Goal: Task Accomplishment & Management: Manage account settings

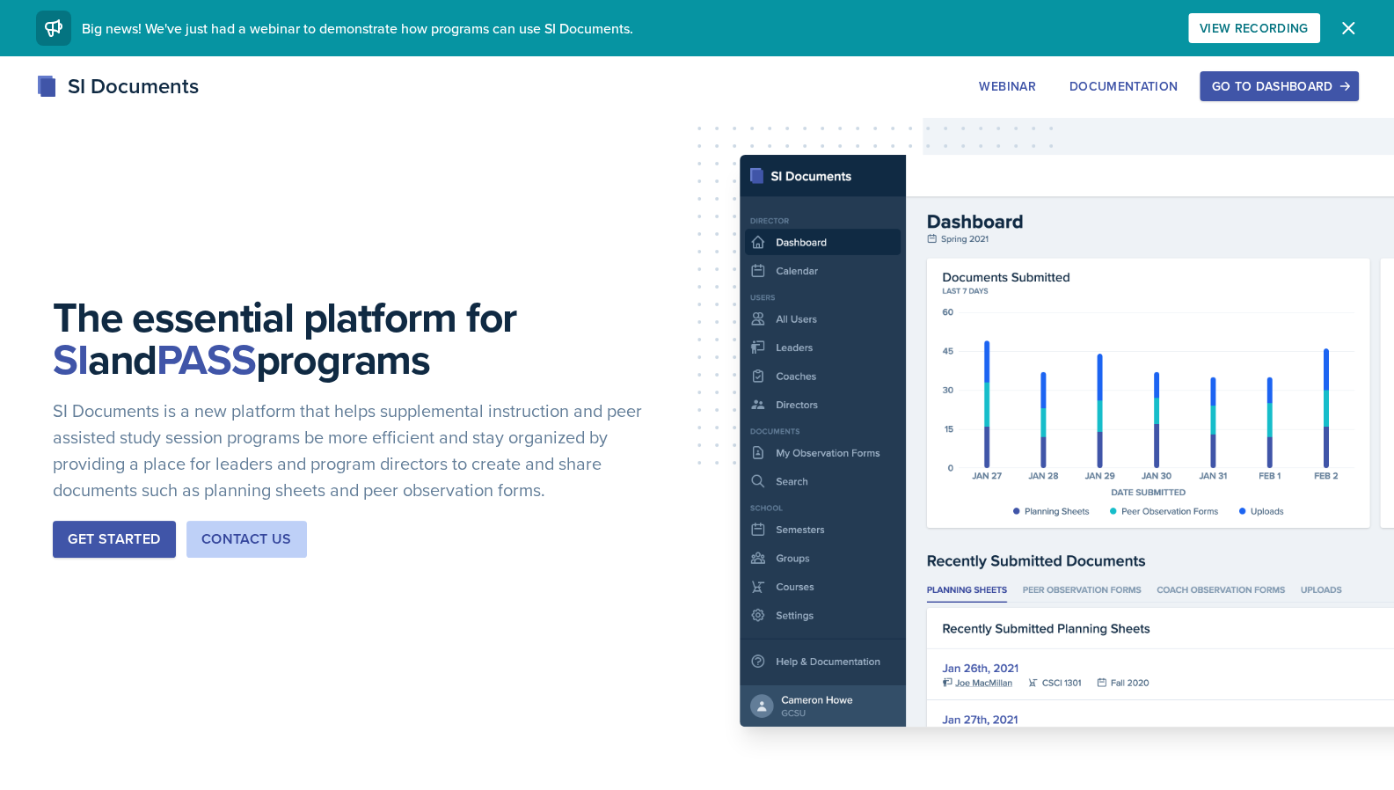
click at [1316, 89] on div "Go to Dashboard" at bounding box center [1278, 86] width 135 height 14
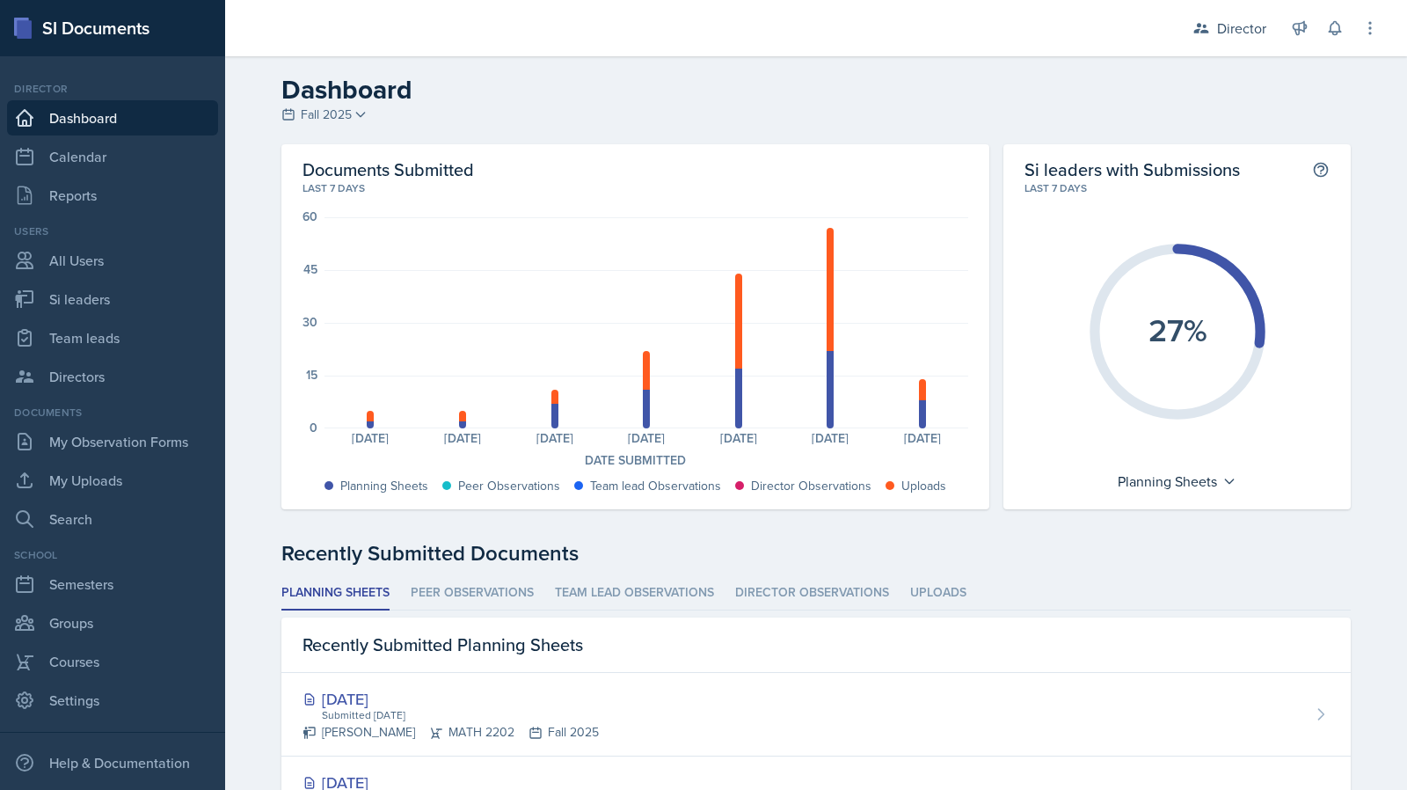
click at [1064, 67] on header "Dashboard Fall 2025 Fall 2025 Summer 2025 Spring 2025 Fall 2024 Summer 2024 Spr…" at bounding box center [816, 100] width 1182 height 88
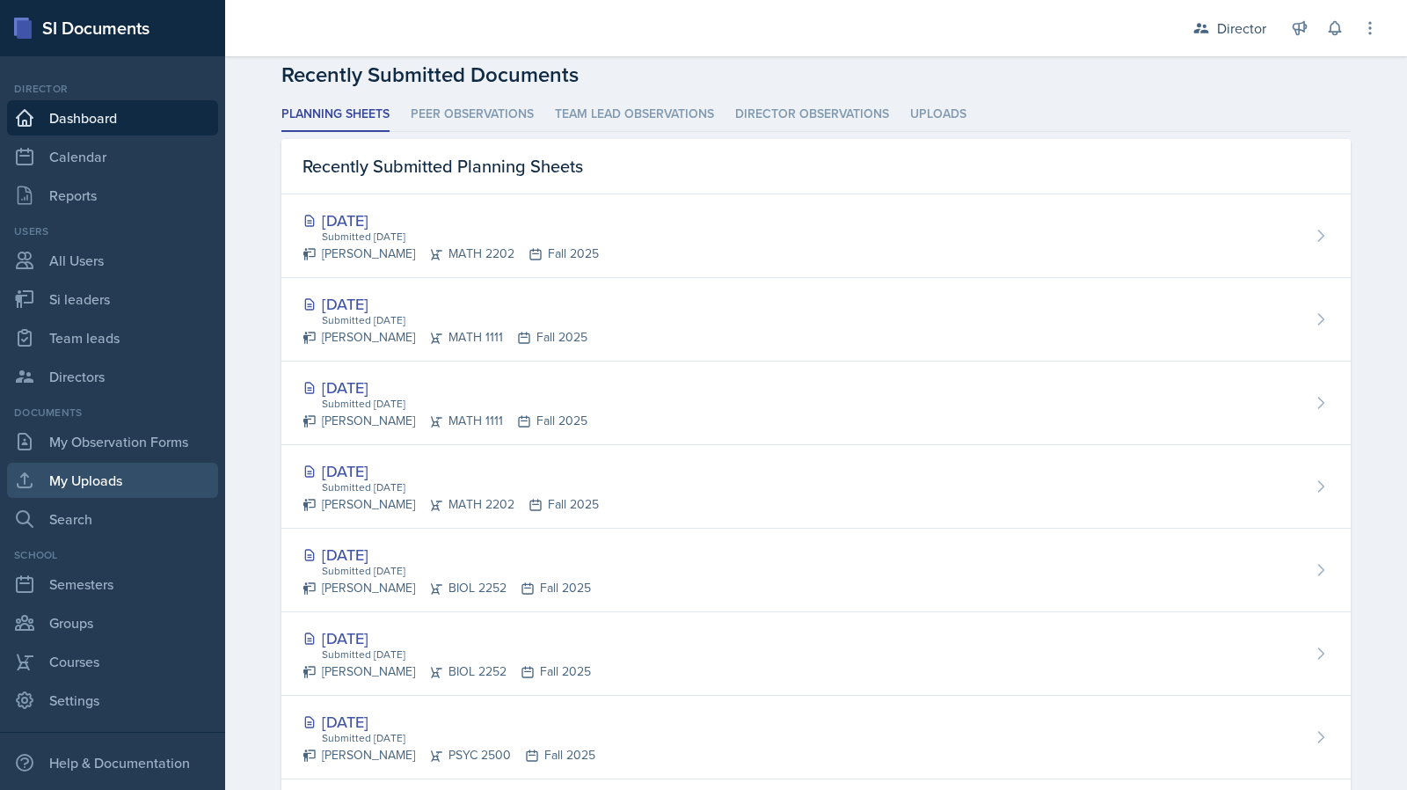
click at [135, 477] on link "My Uploads" at bounding box center [112, 480] width 211 height 35
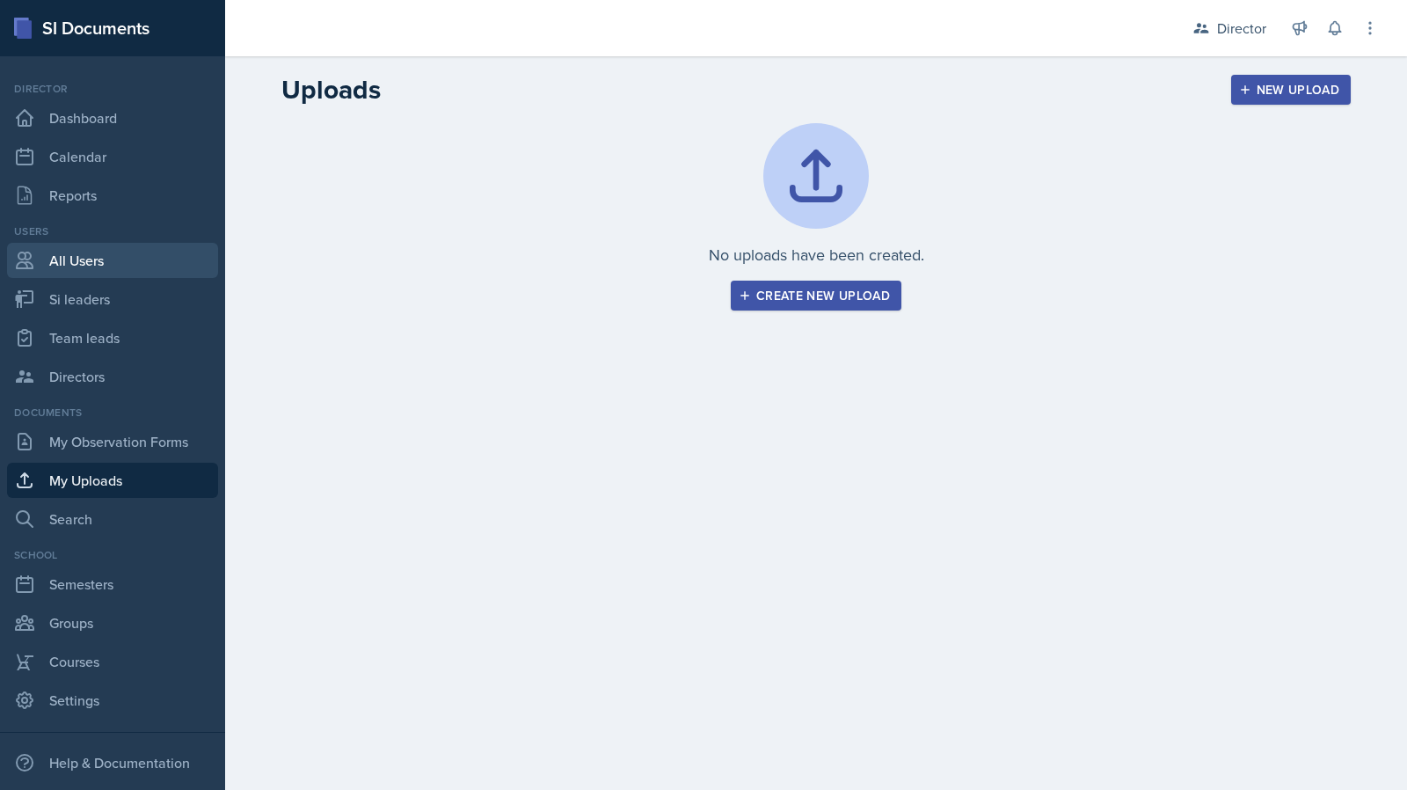
click at [140, 266] on link "All Users" at bounding box center [112, 260] width 211 height 35
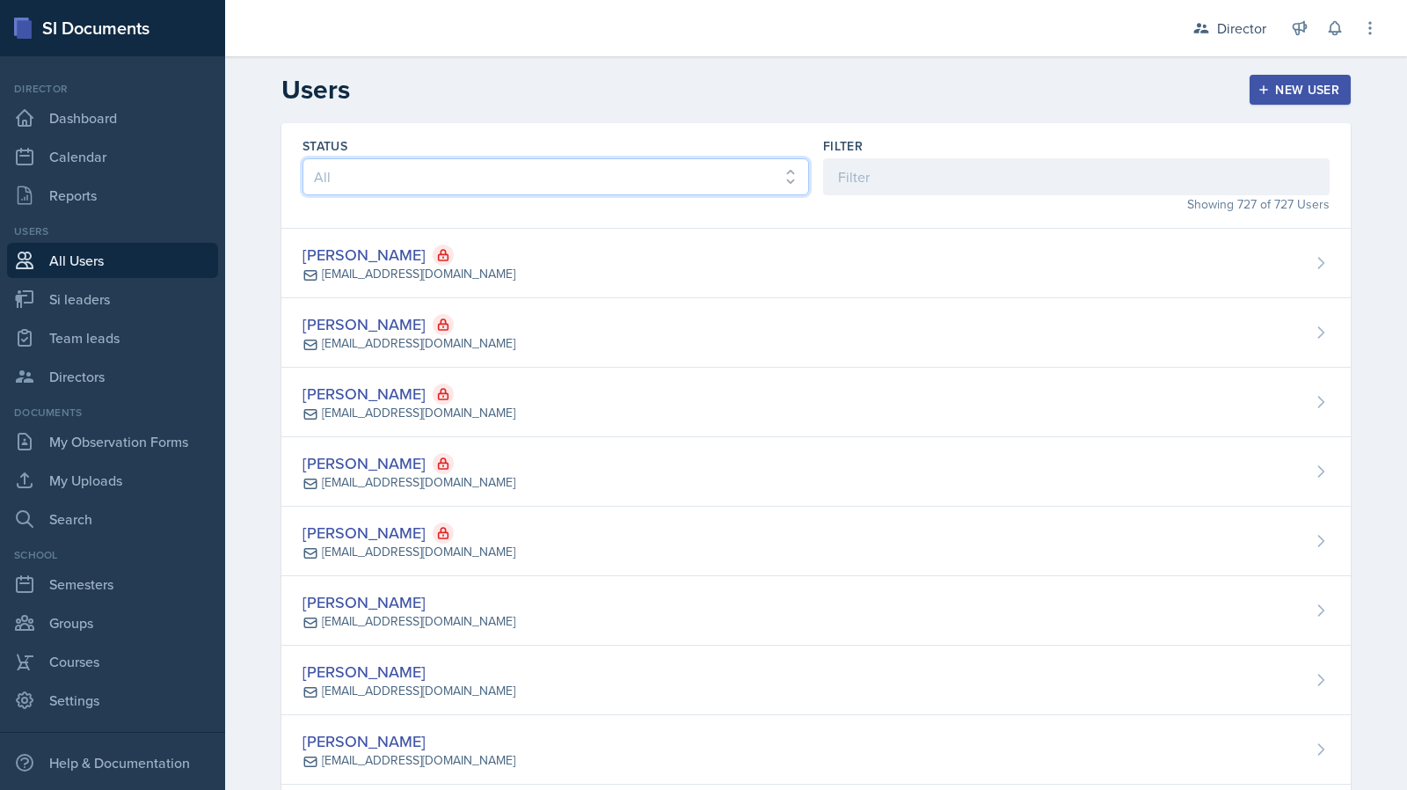
click at [424, 186] on select "All Active Inactive" at bounding box center [556, 176] width 507 height 37
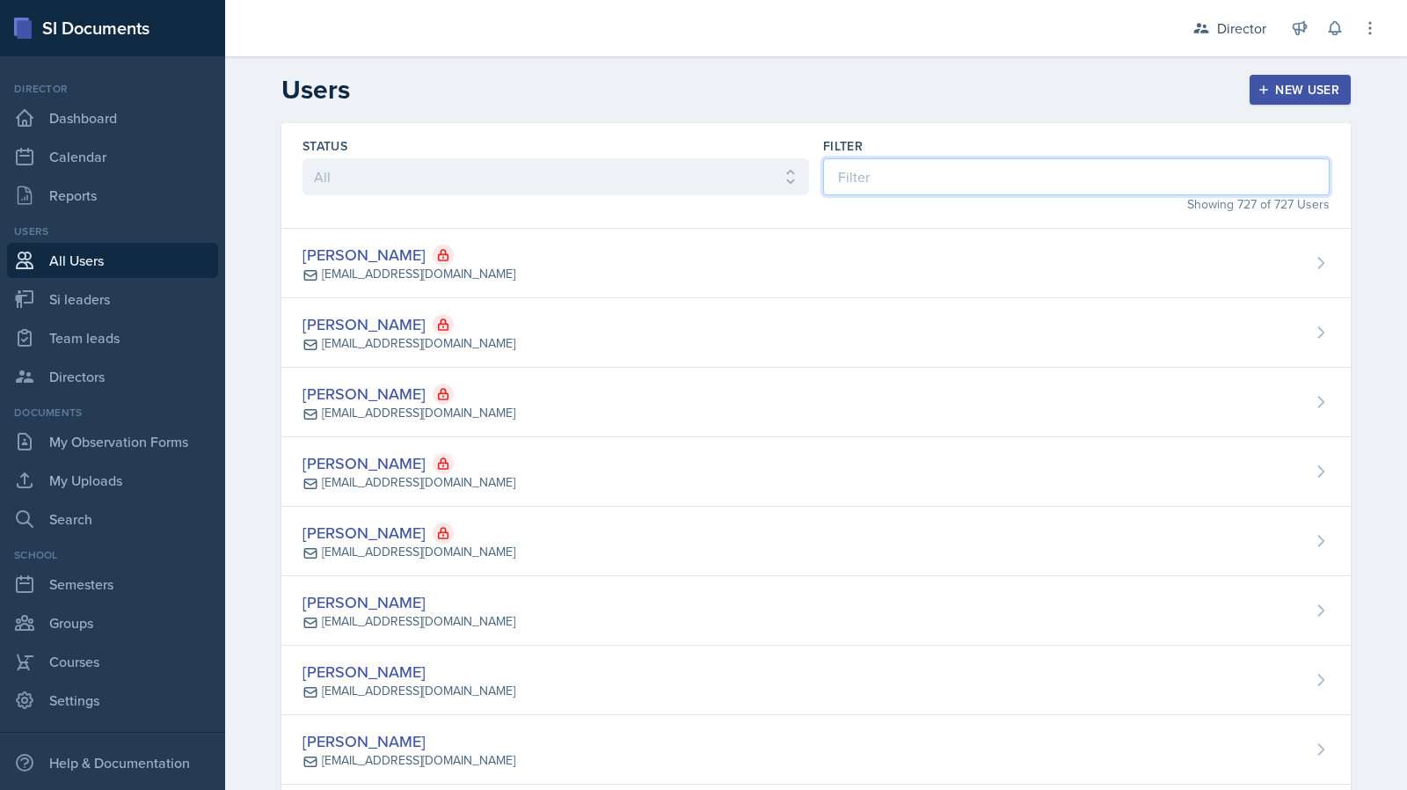
click at [844, 169] on input at bounding box center [1076, 176] width 507 height 37
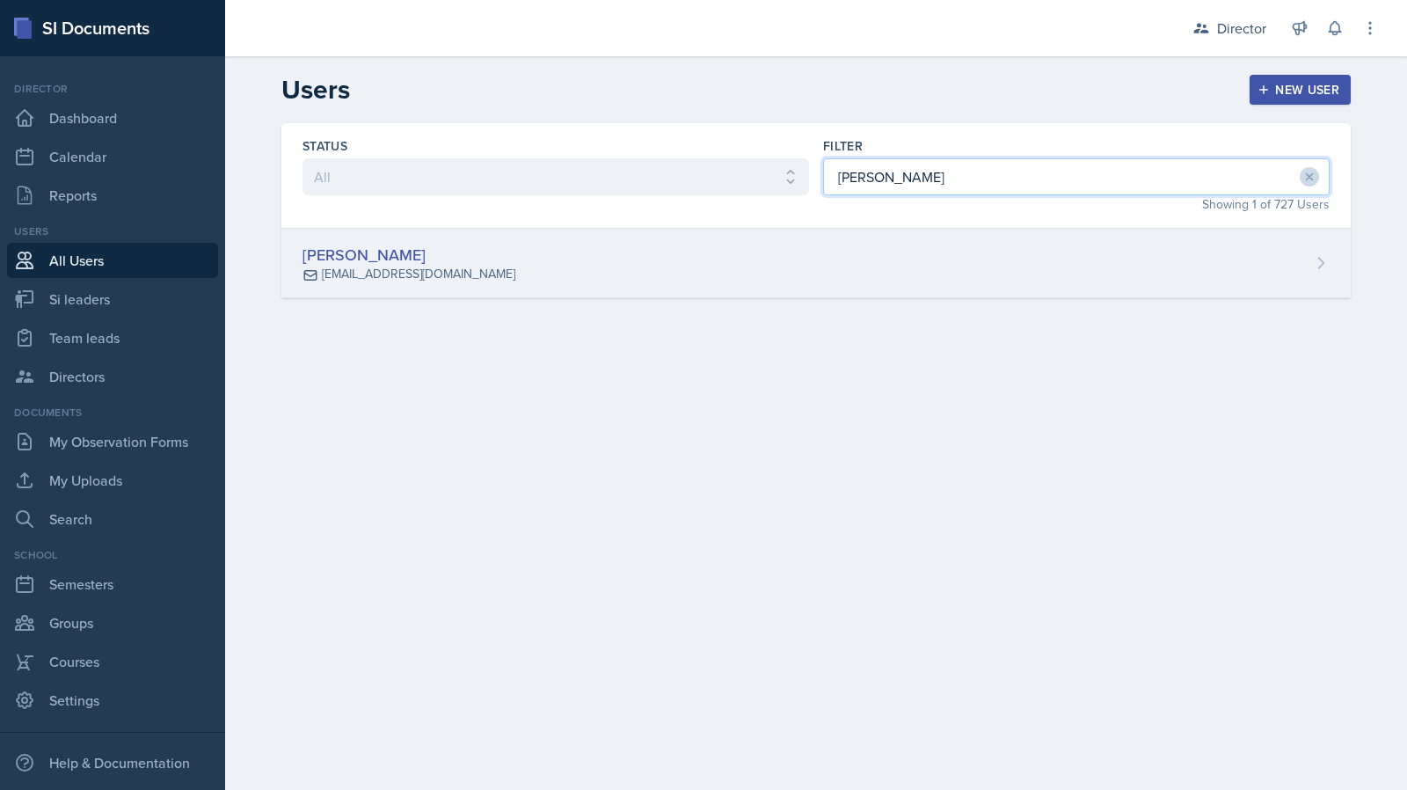
type input "[PERSON_NAME]"
click at [702, 246] on div "[PERSON_NAME] [EMAIL_ADDRESS][DOMAIN_NAME]" at bounding box center [815, 263] width 1069 height 69
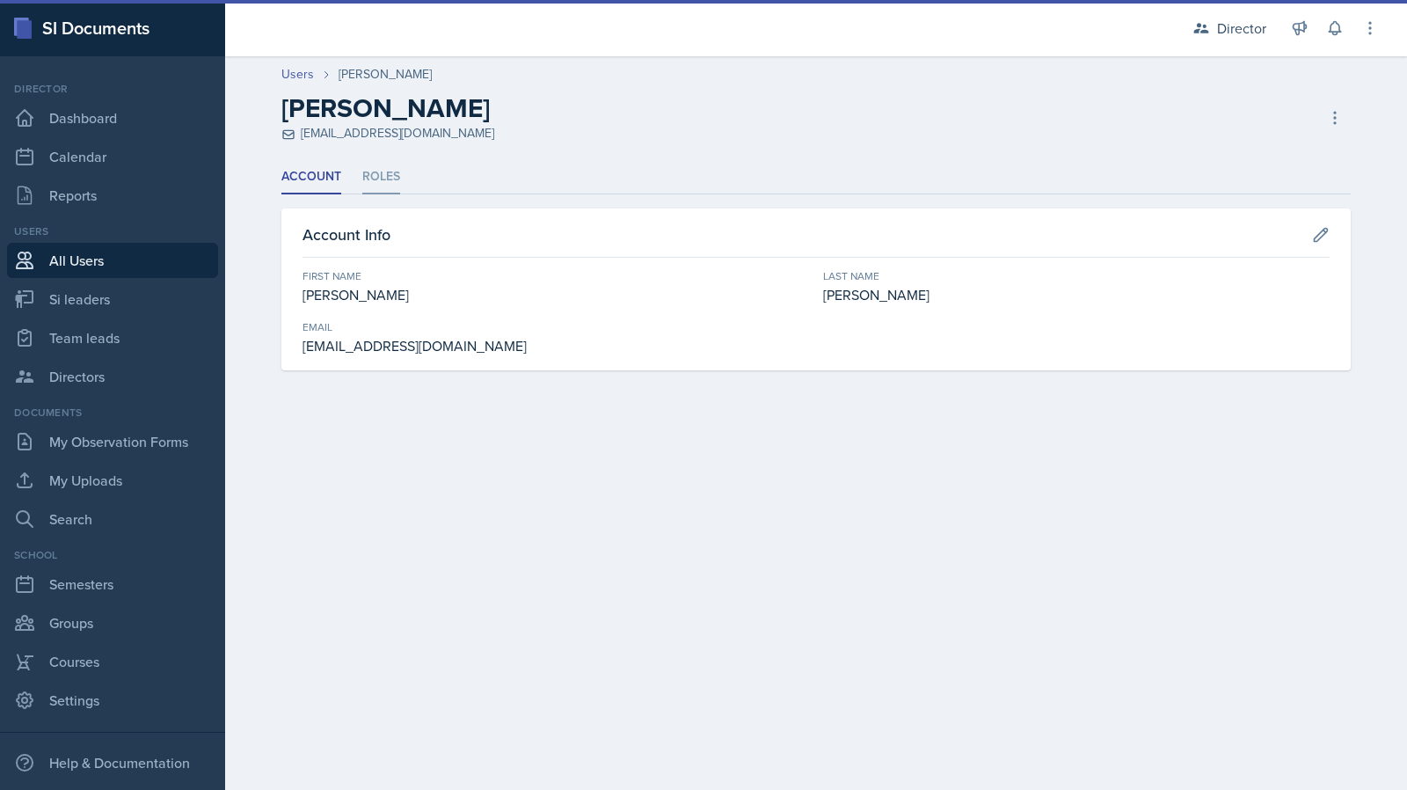
click at [379, 174] on li "Roles" at bounding box center [381, 177] width 38 height 34
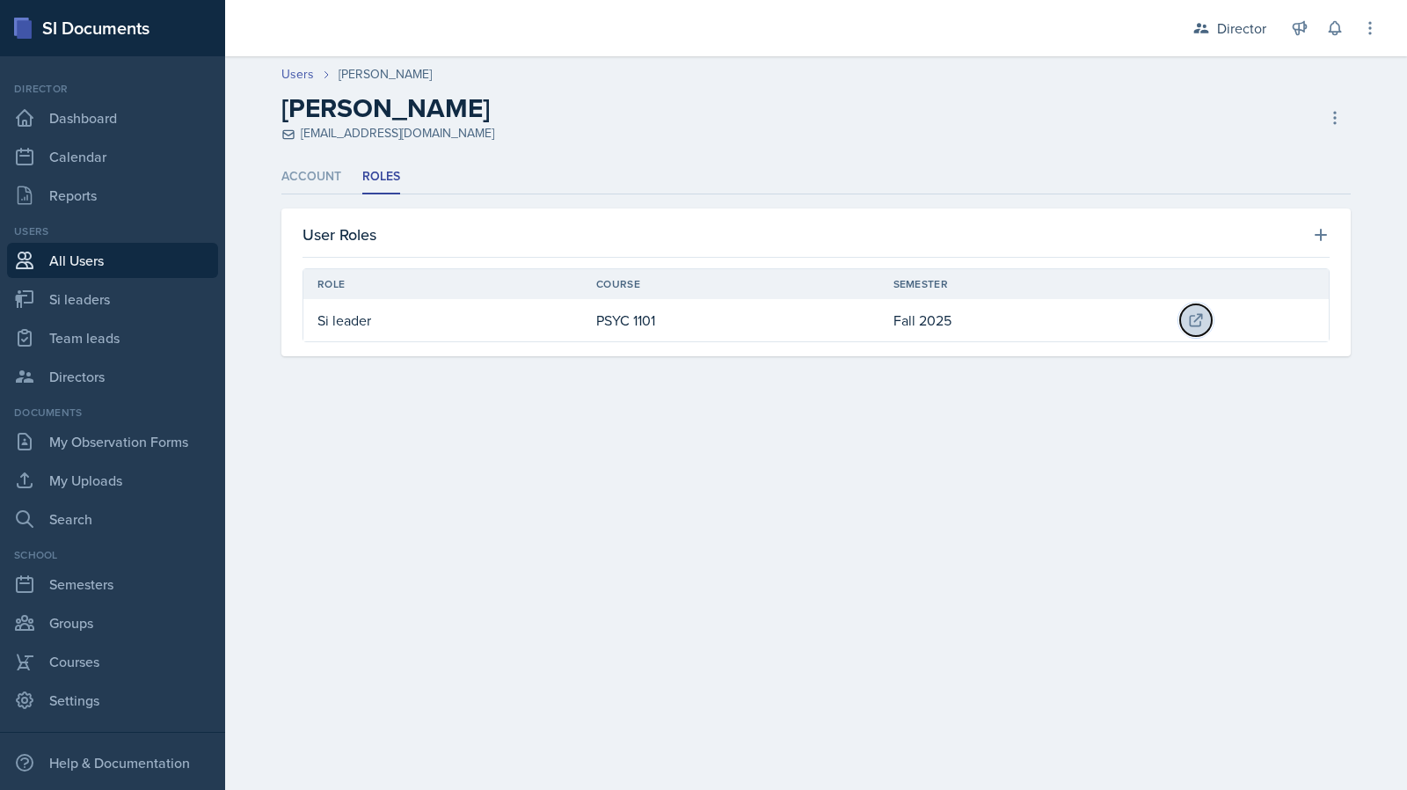
click at [1199, 330] on button at bounding box center [1196, 320] width 32 height 32
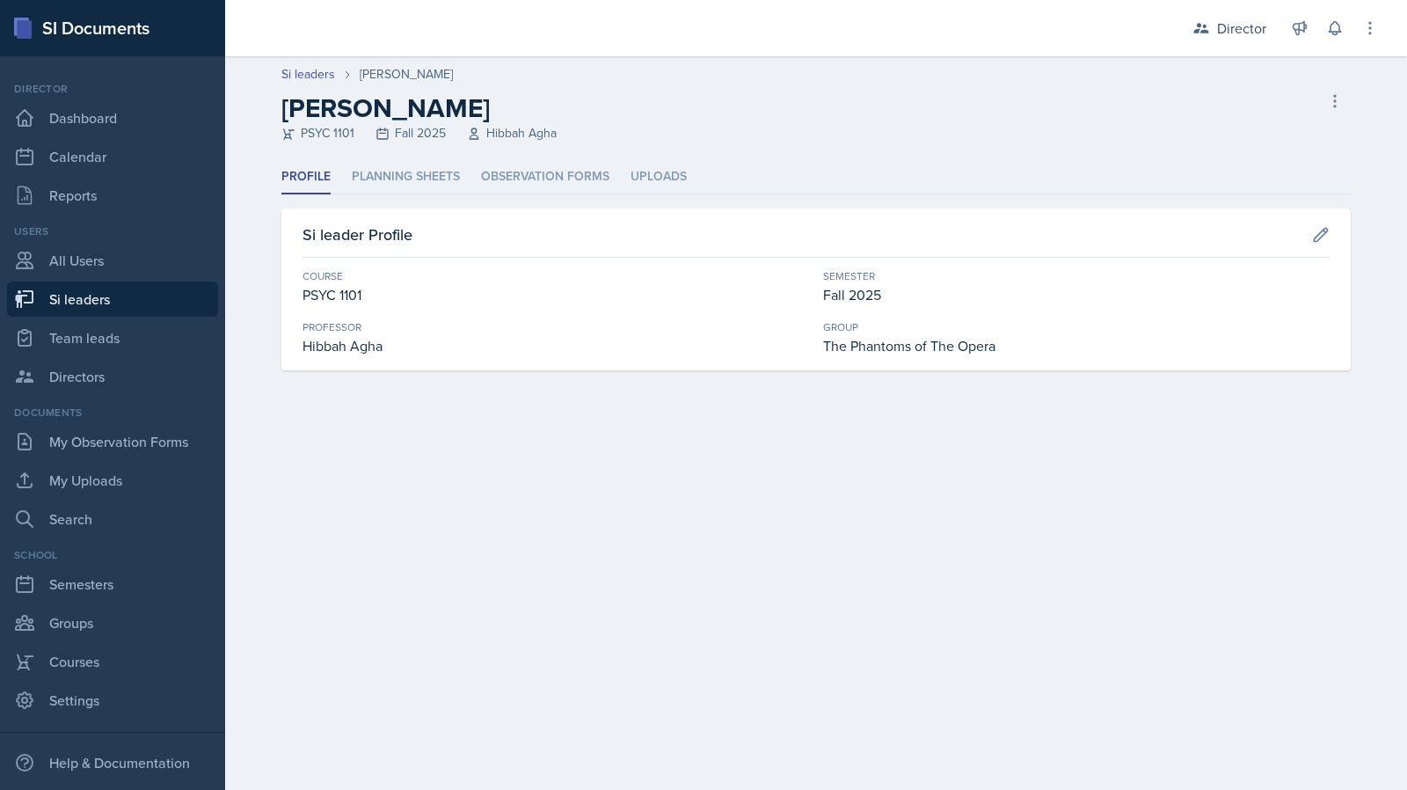
click at [672, 194] on div "Profile Planning Sheets Observation Forms Uploads Profile Planning Sheets Obser…" at bounding box center [815, 265] width 1069 height 210
click at [663, 179] on li "Uploads" at bounding box center [659, 177] width 56 height 34
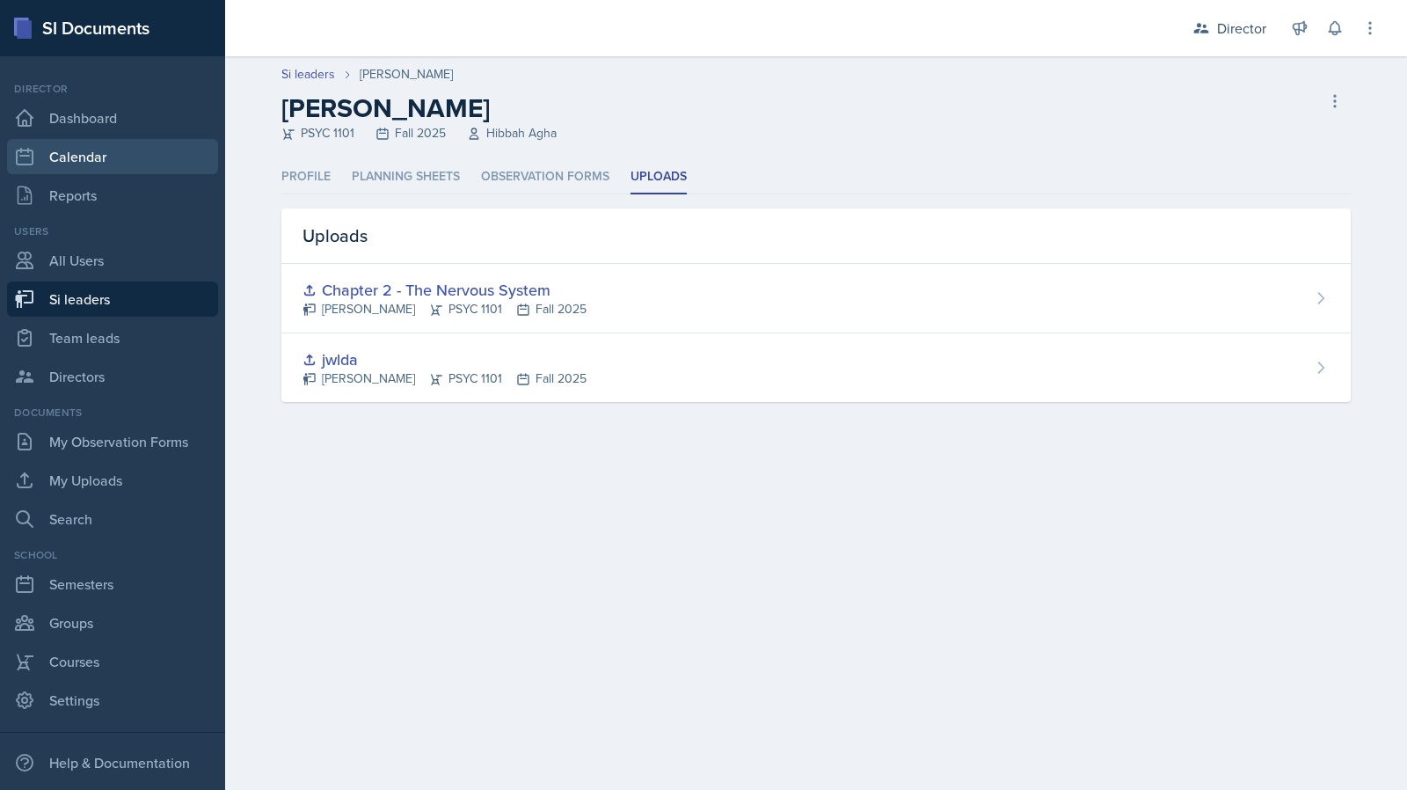
click at [98, 162] on link "Calendar" at bounding box center [112, 156] width 211 height 35
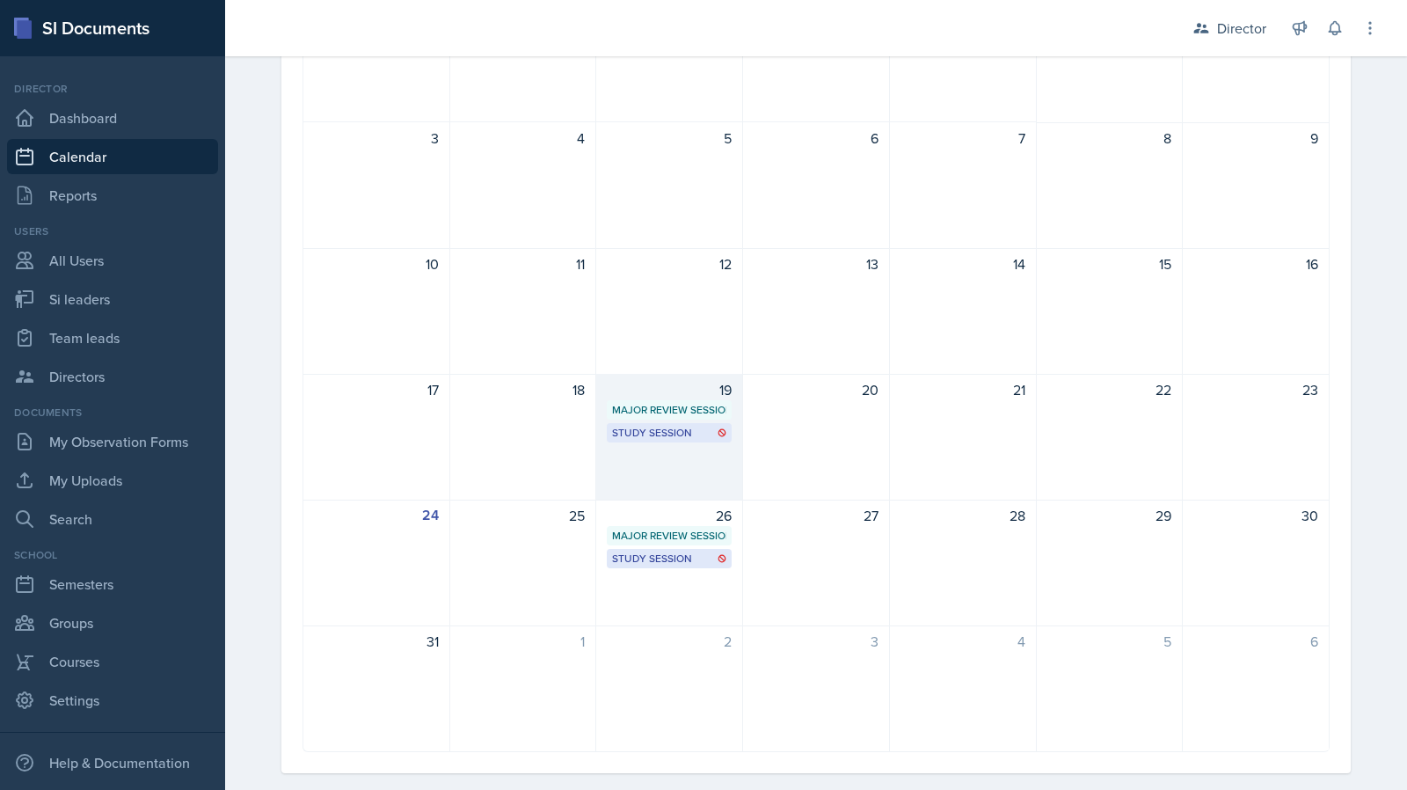
scroll to position [238, 0]
click at [667, 408] on div "Major Review Session" at bounding box center [669, 410] width 114 height 16
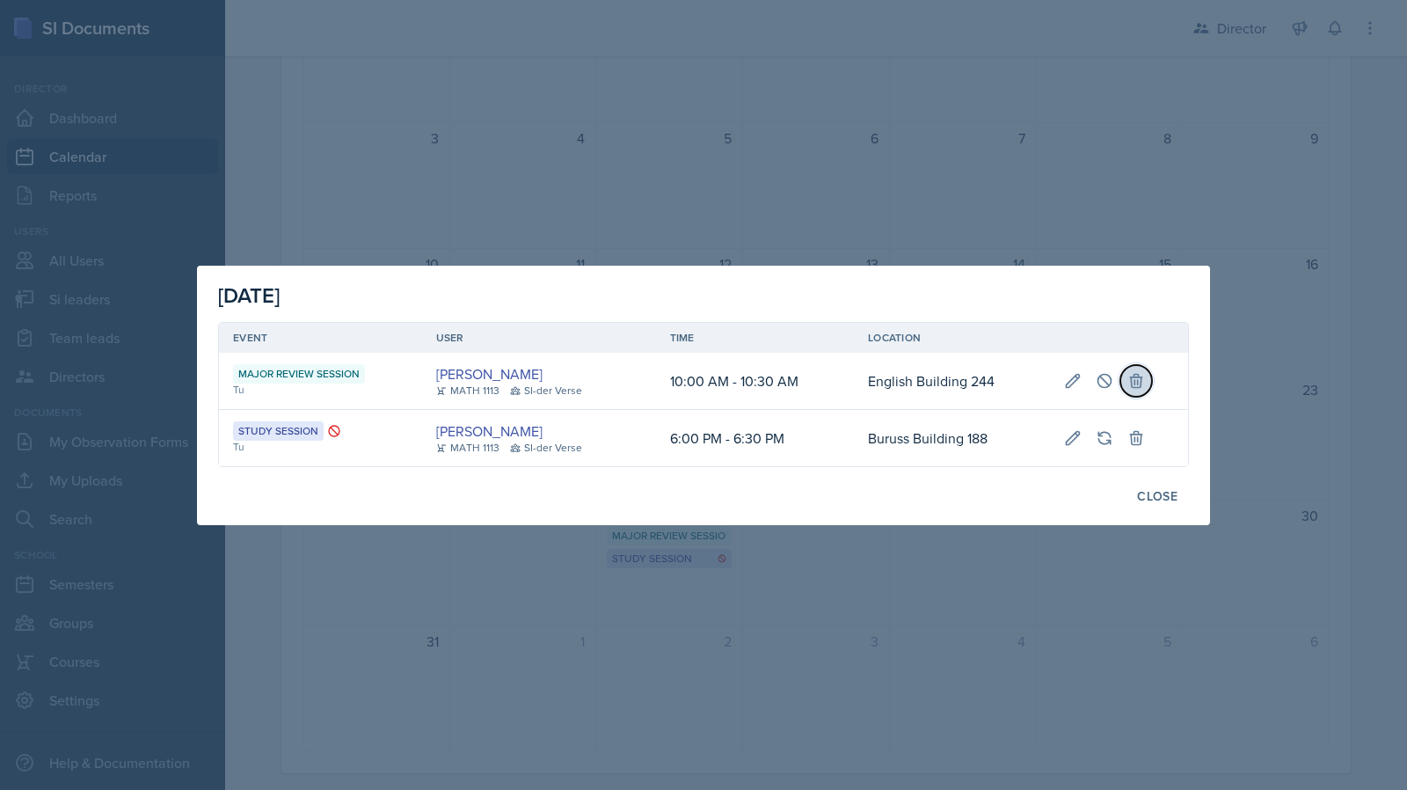
click at [1135, 385] on icon at bounding box center [1136, 381] width 18 height 18
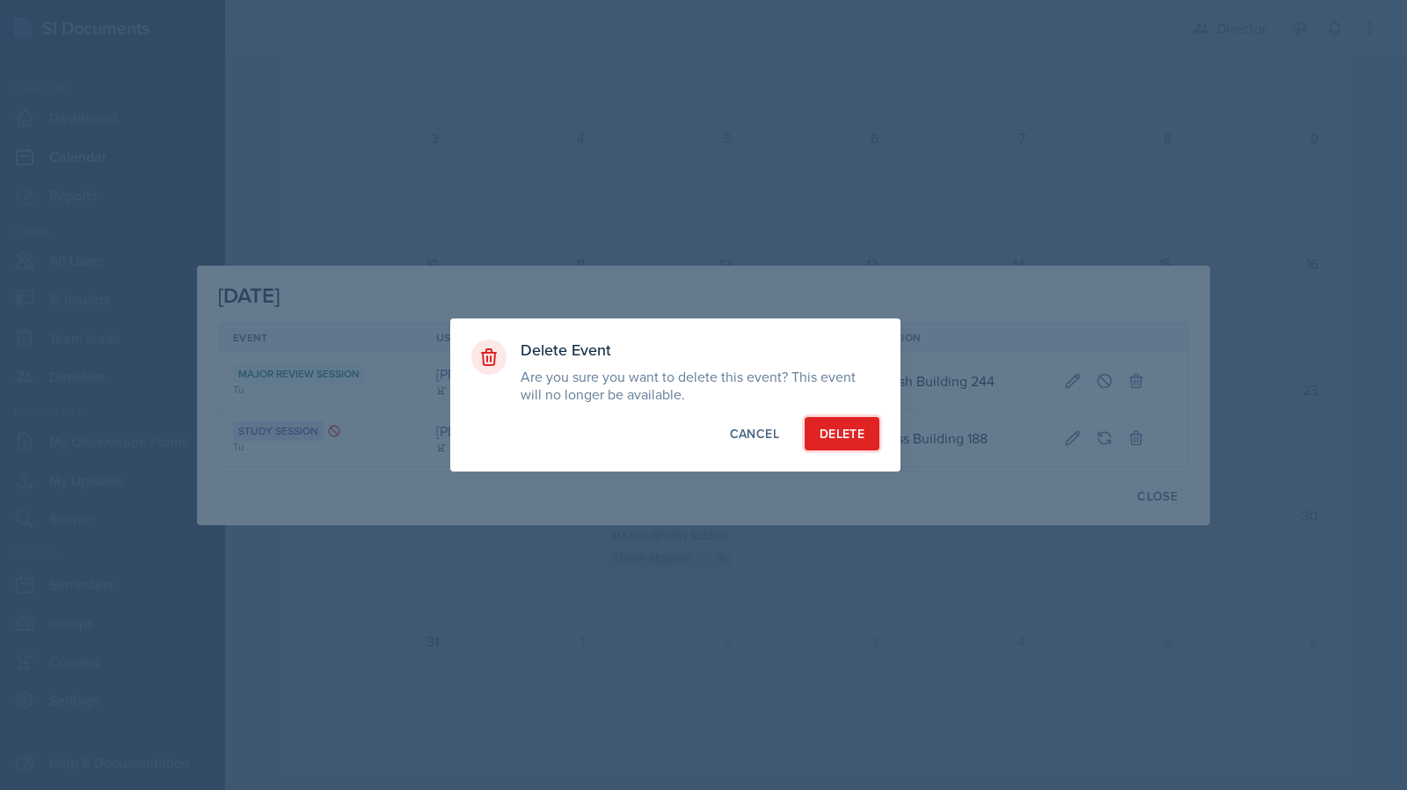
click at [862, 439] on div "Delete" at bounding box center [842, 434] width 45 height 18
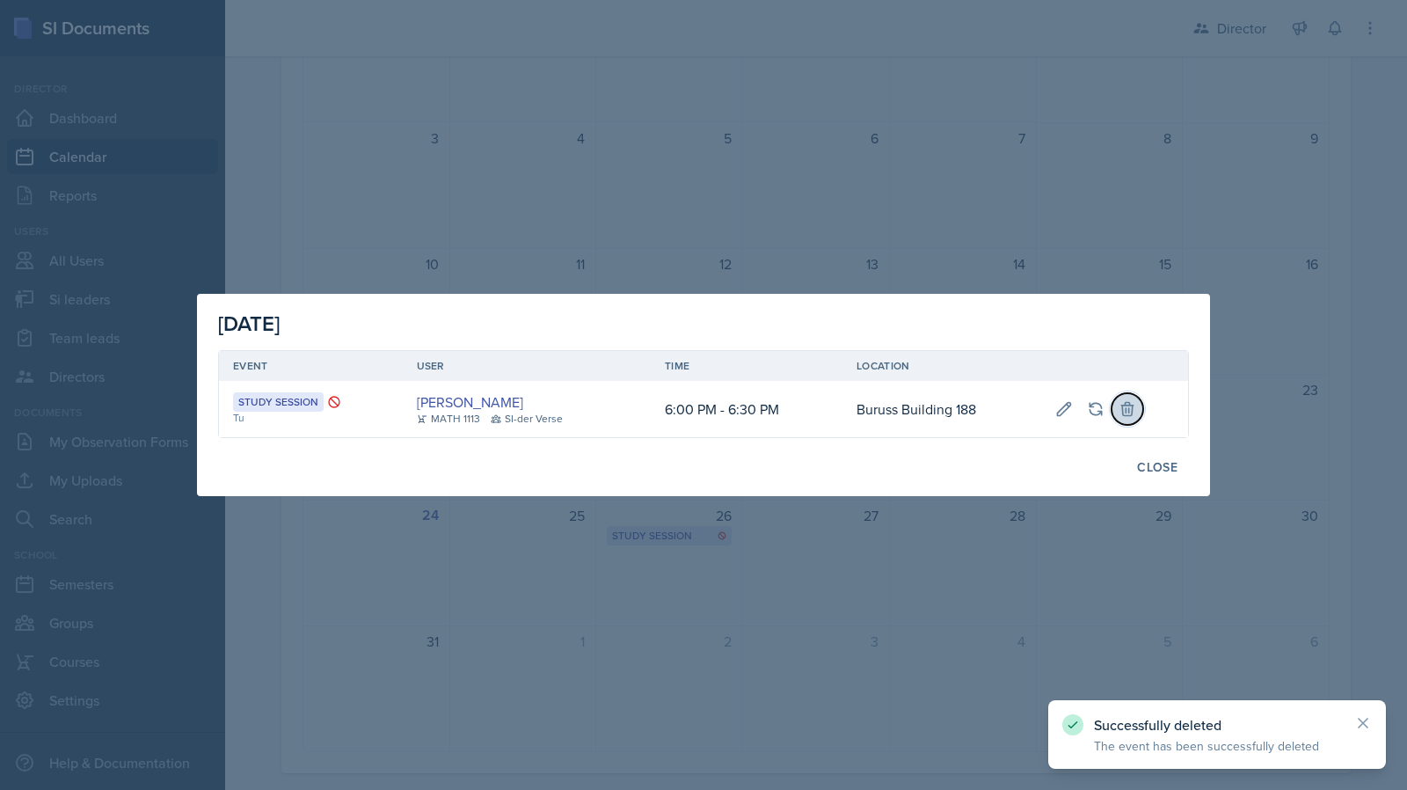
click at [1119, 410] on icon at bounding box center [1128, 409] width 18 height 18
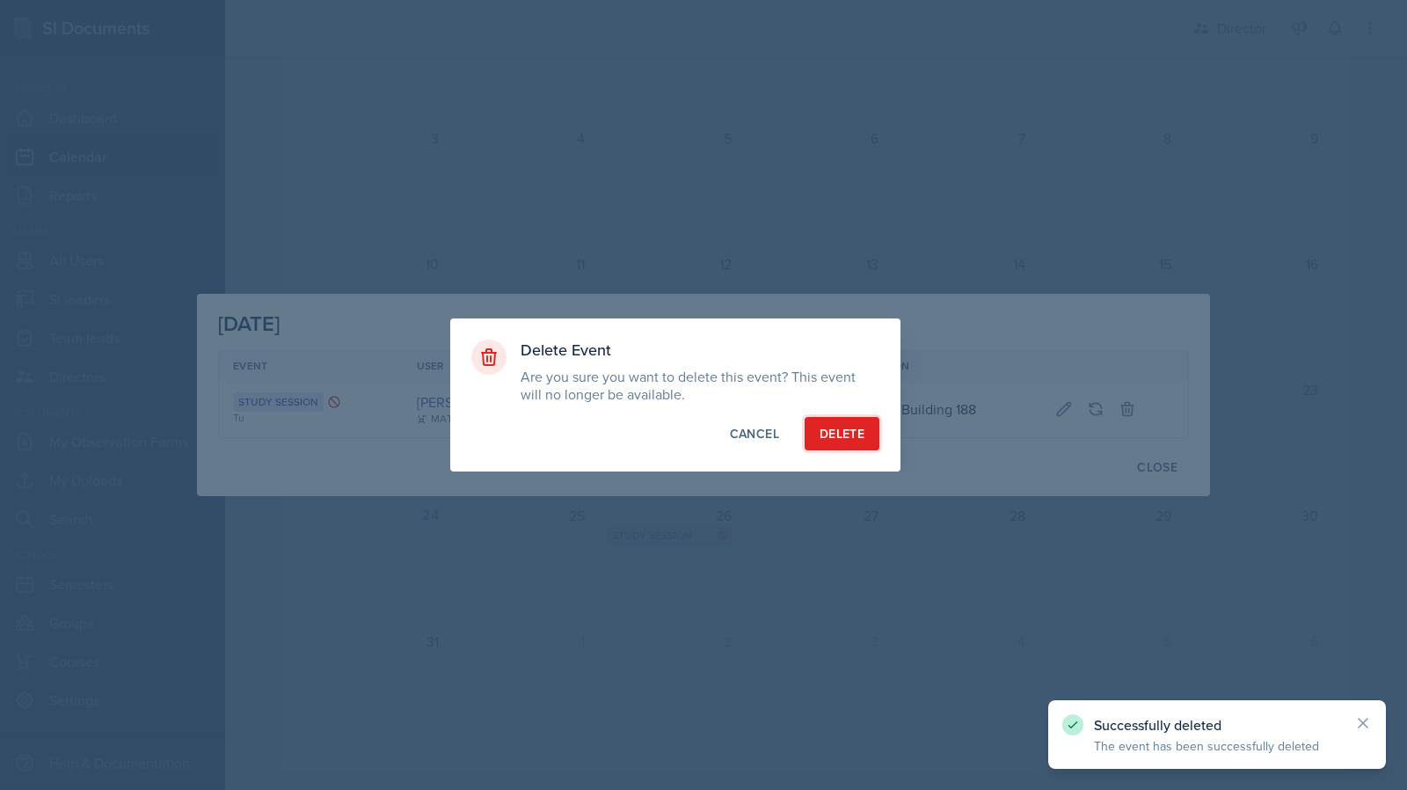
click at [872, 425] on button "Delete" at bounding box center [842, 433] width 75 height 33
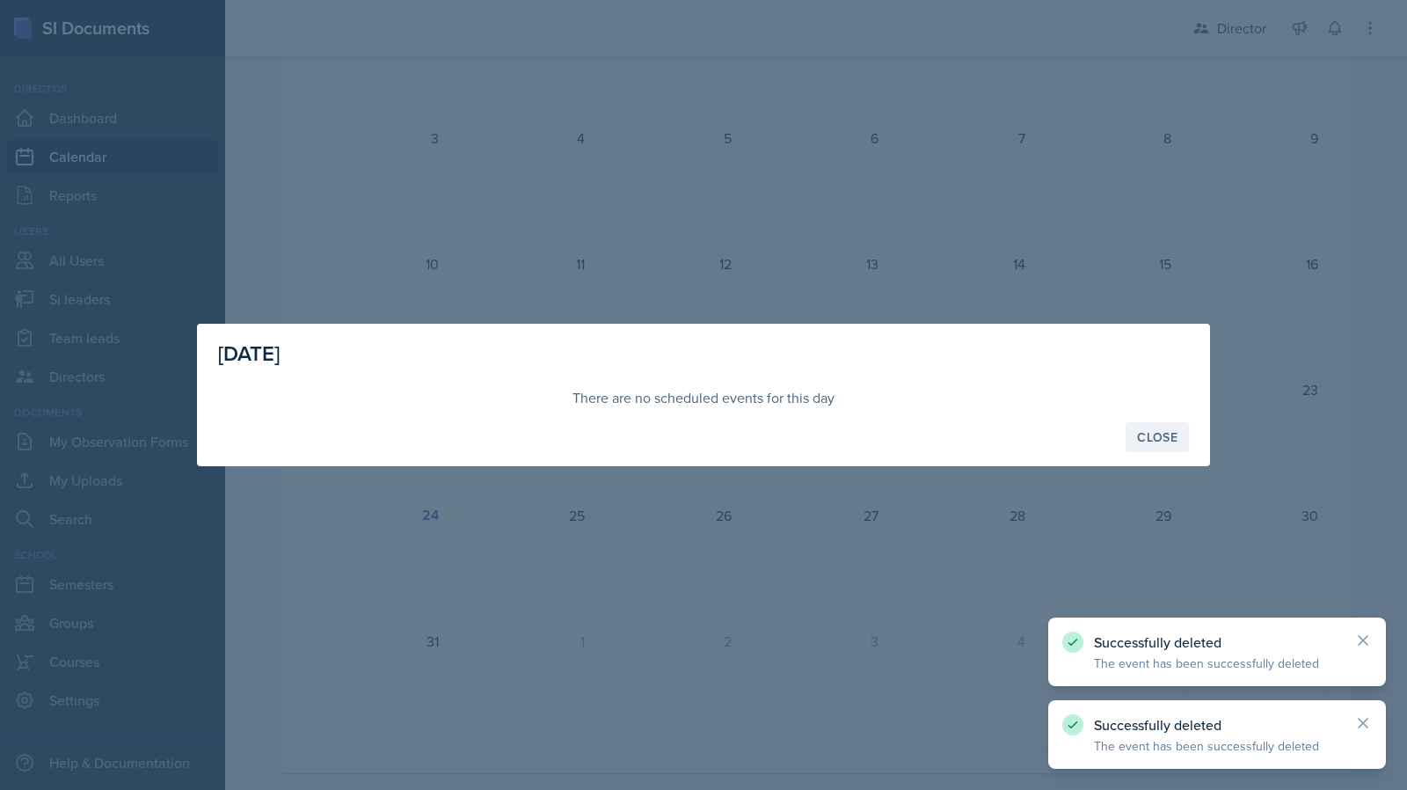
click at [1140, 430] on div "Close" at bounding box center [1157, 437] width 40 height 14
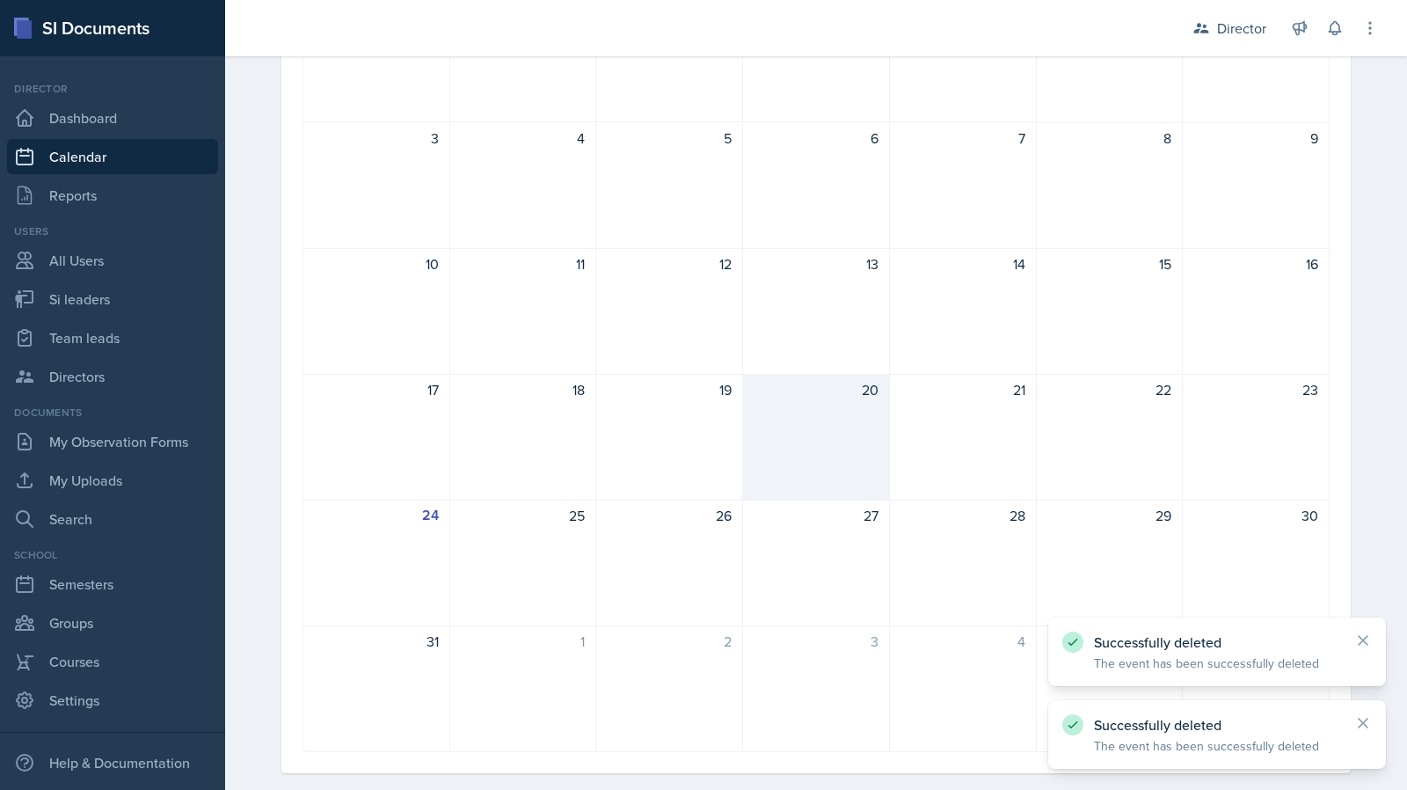
scroll to position [0, 0]
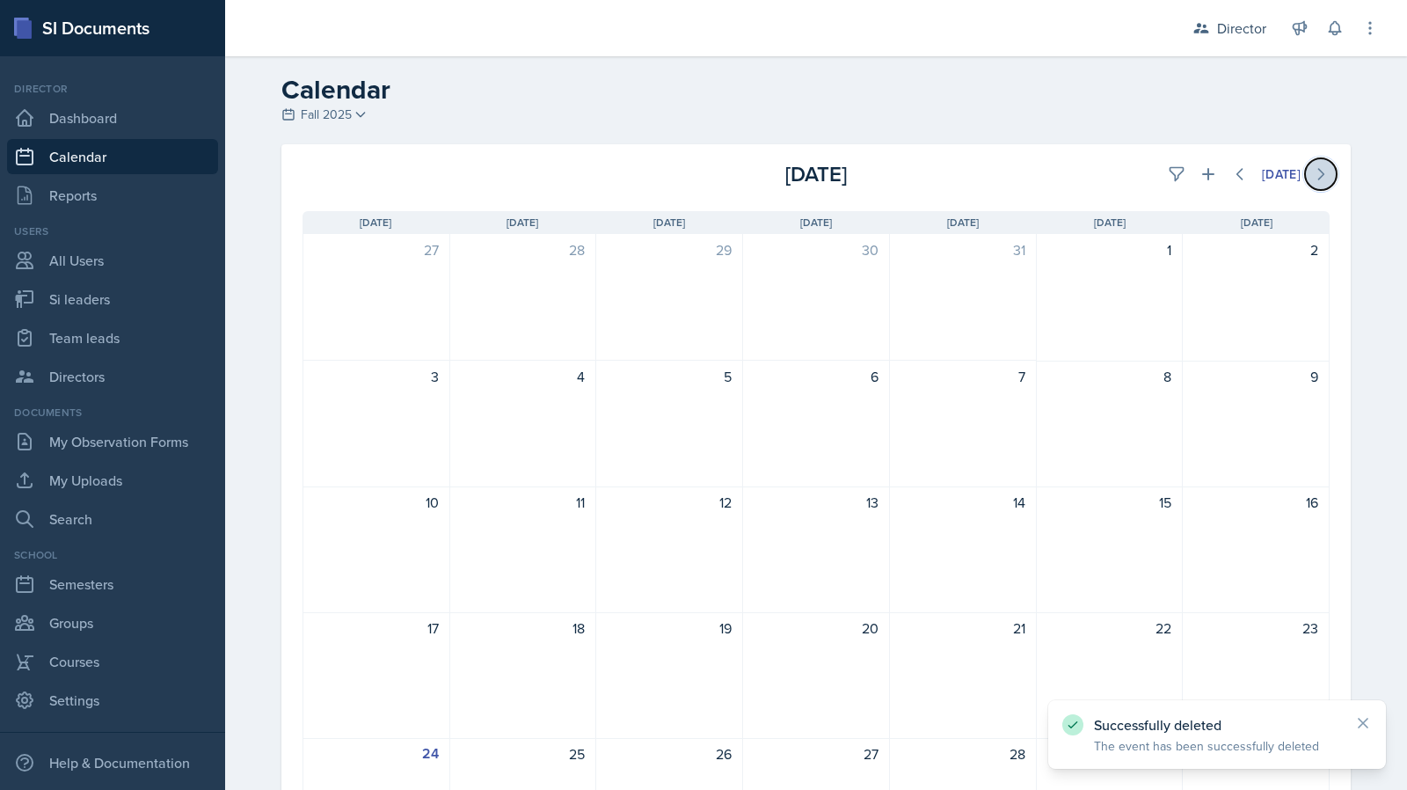
click at [1312, 184] on button at bounding box center [1321, 174] width 32 height 32
click at [1235, 169] on icon at bounding box center [1240, 174] width 18 height 18
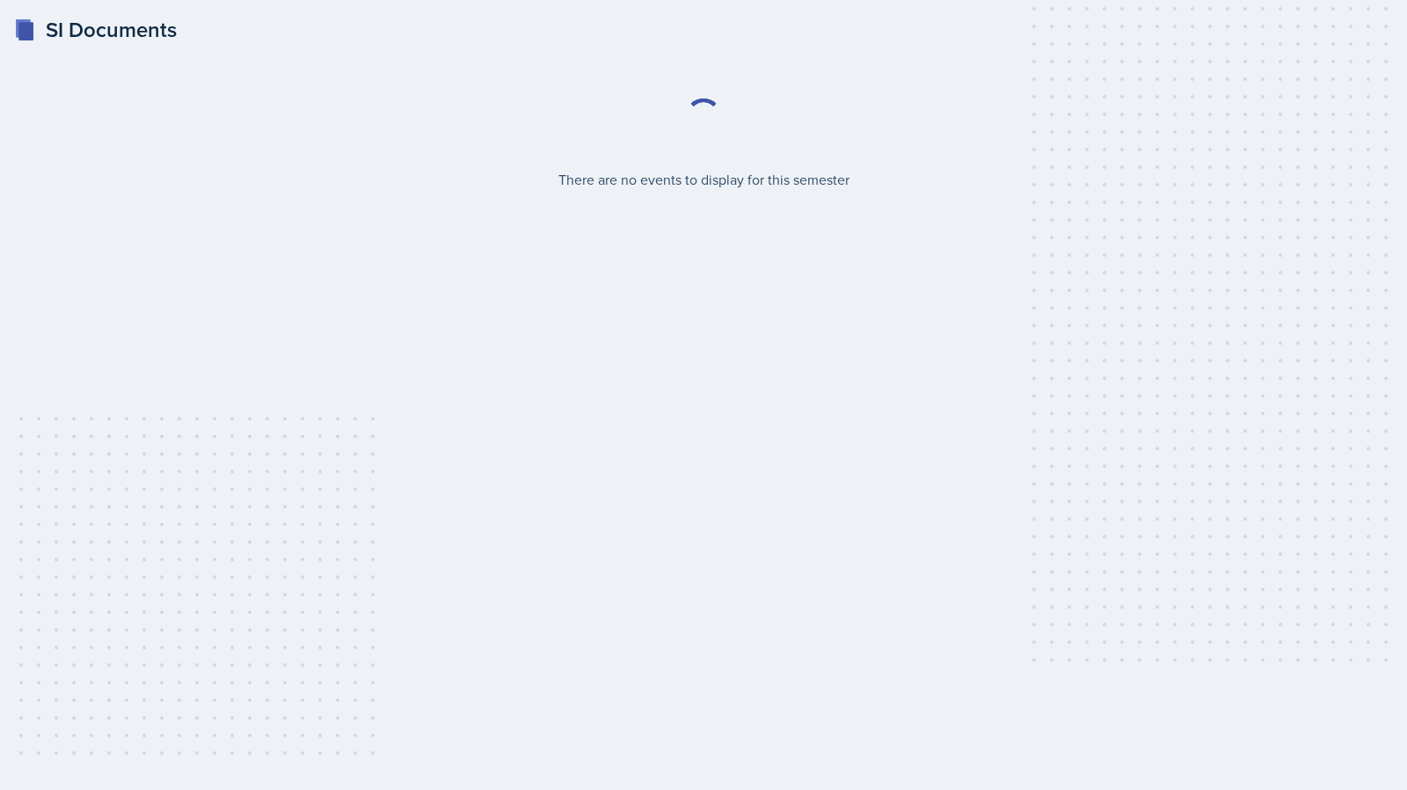
select select "2bed604d-1099-4043-b1bc-2365e8740244"
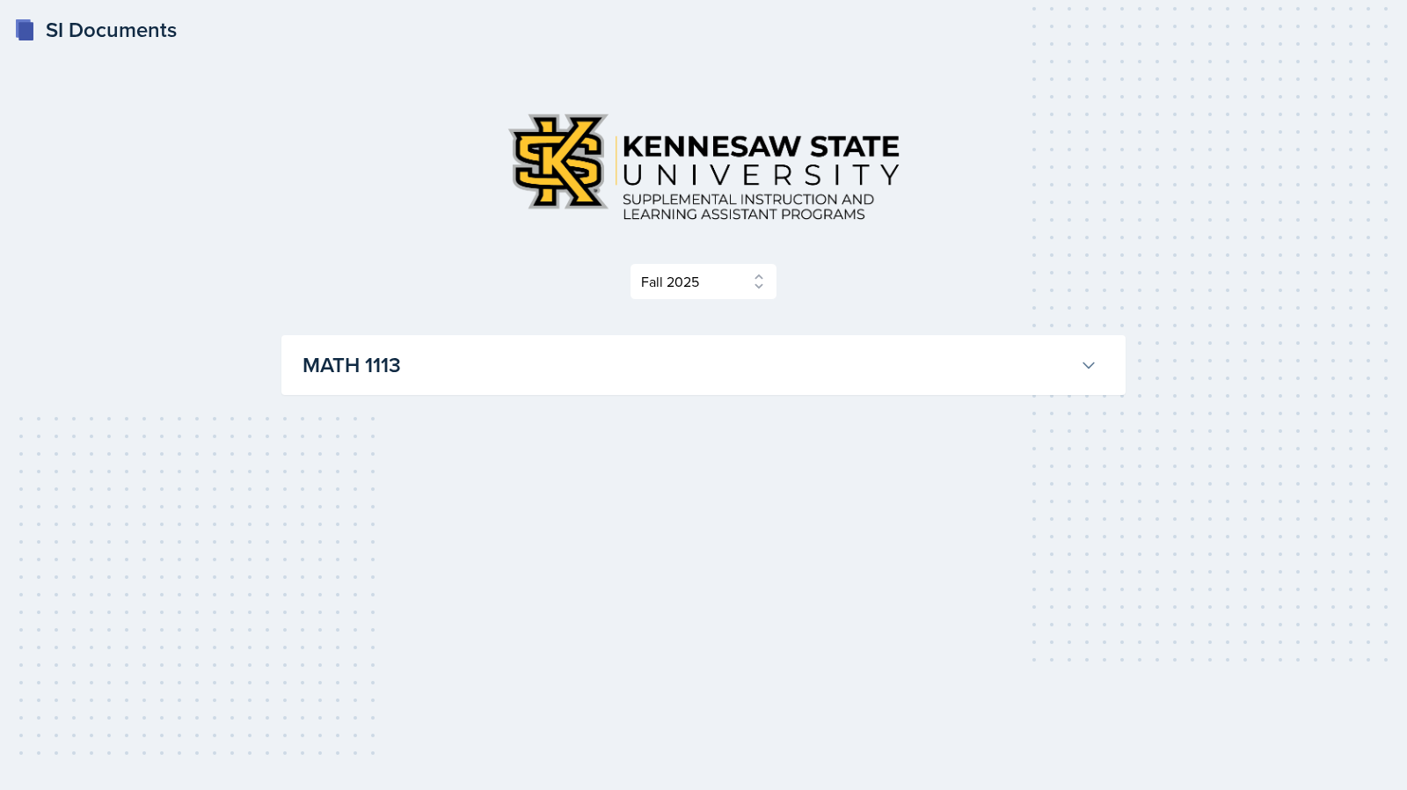
click at [689, 383] on button "MATH 1113" at bounding box center [700, 365] width 802 height 39
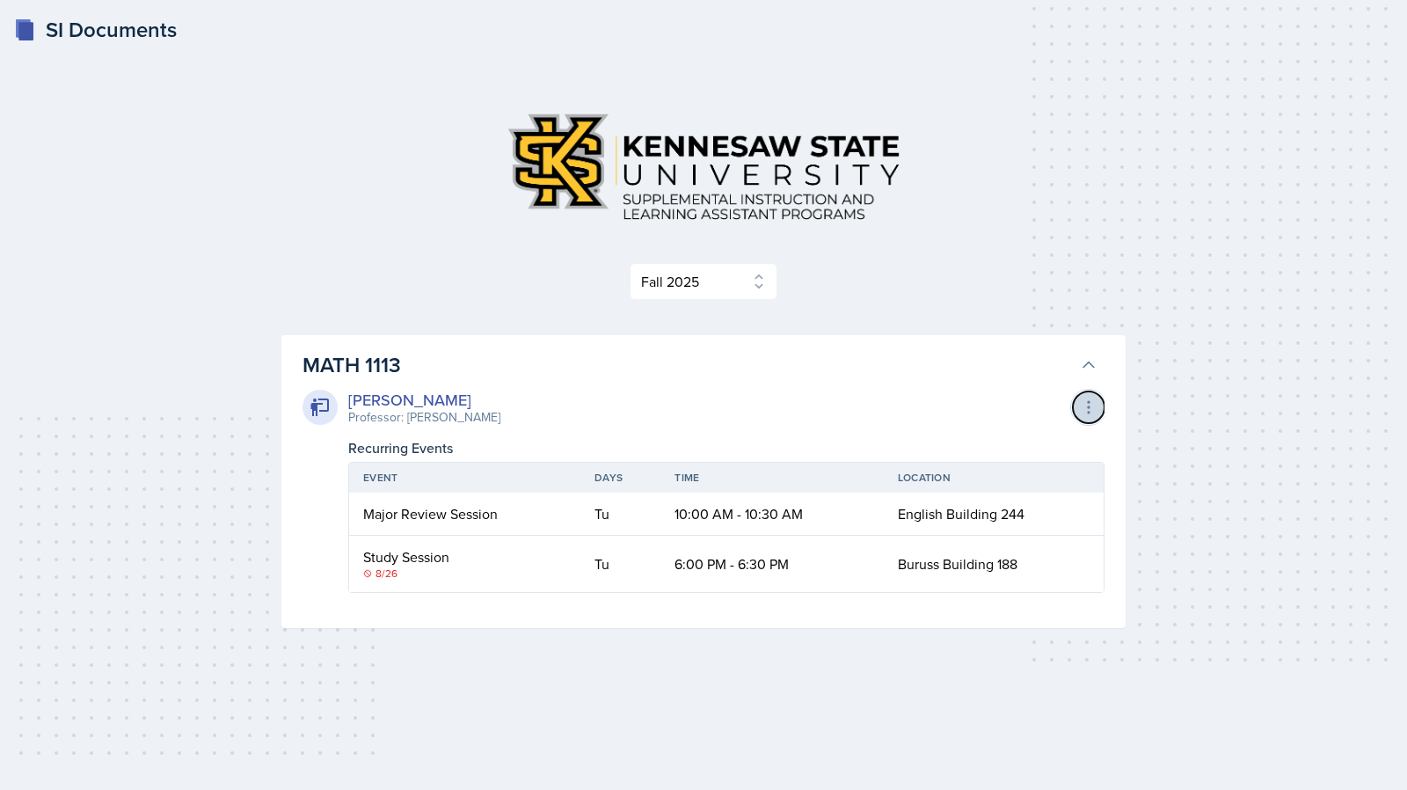
click at [1078, 405] on button at bounding box center [1089, 407] width 32 height 32
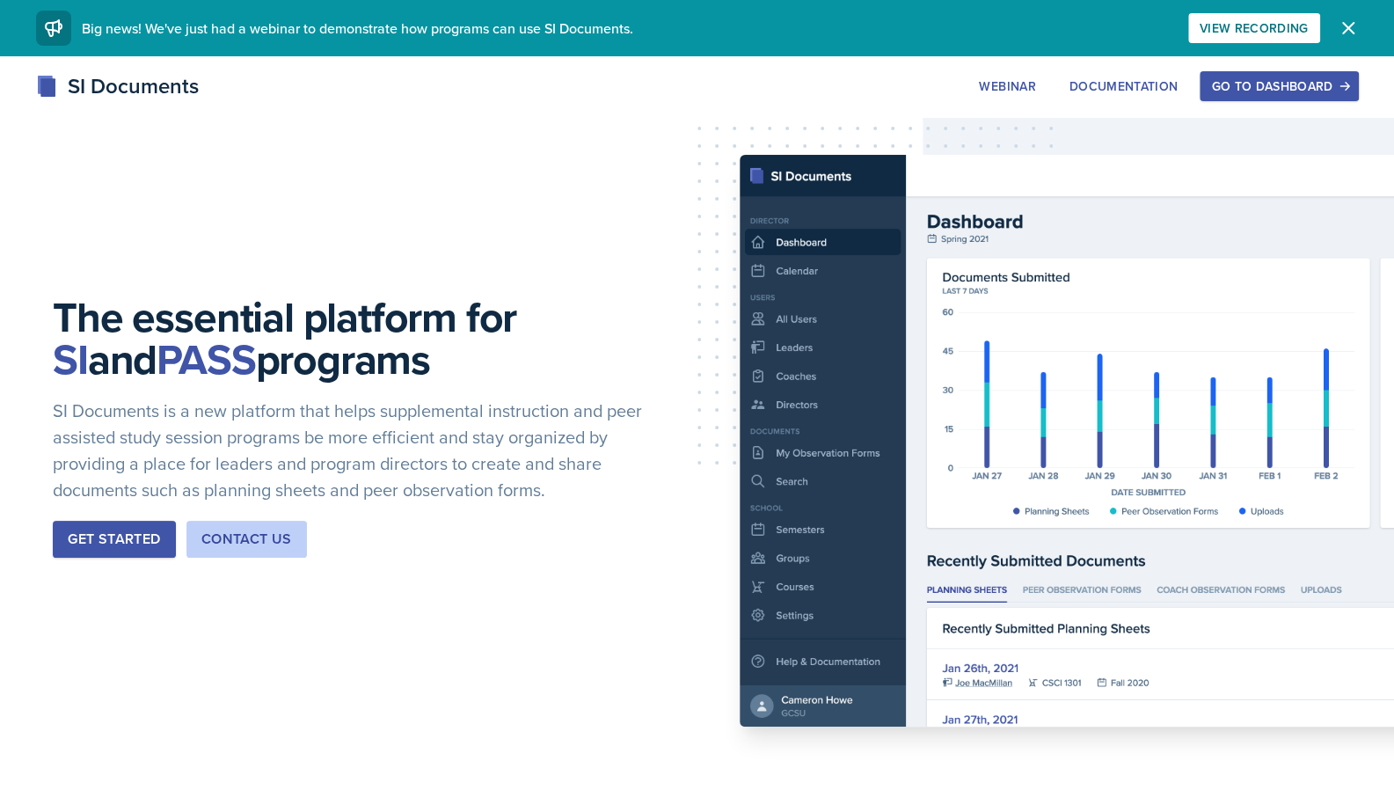
click at [1201, 82] on div "Webinar Documentation Go to Dashboard" at bounding box center [1162, 86] width 390 height 30
click at [1260, 89] on div "Go to Dashboard" at bounding box center [1278, 86] width 135 height 14
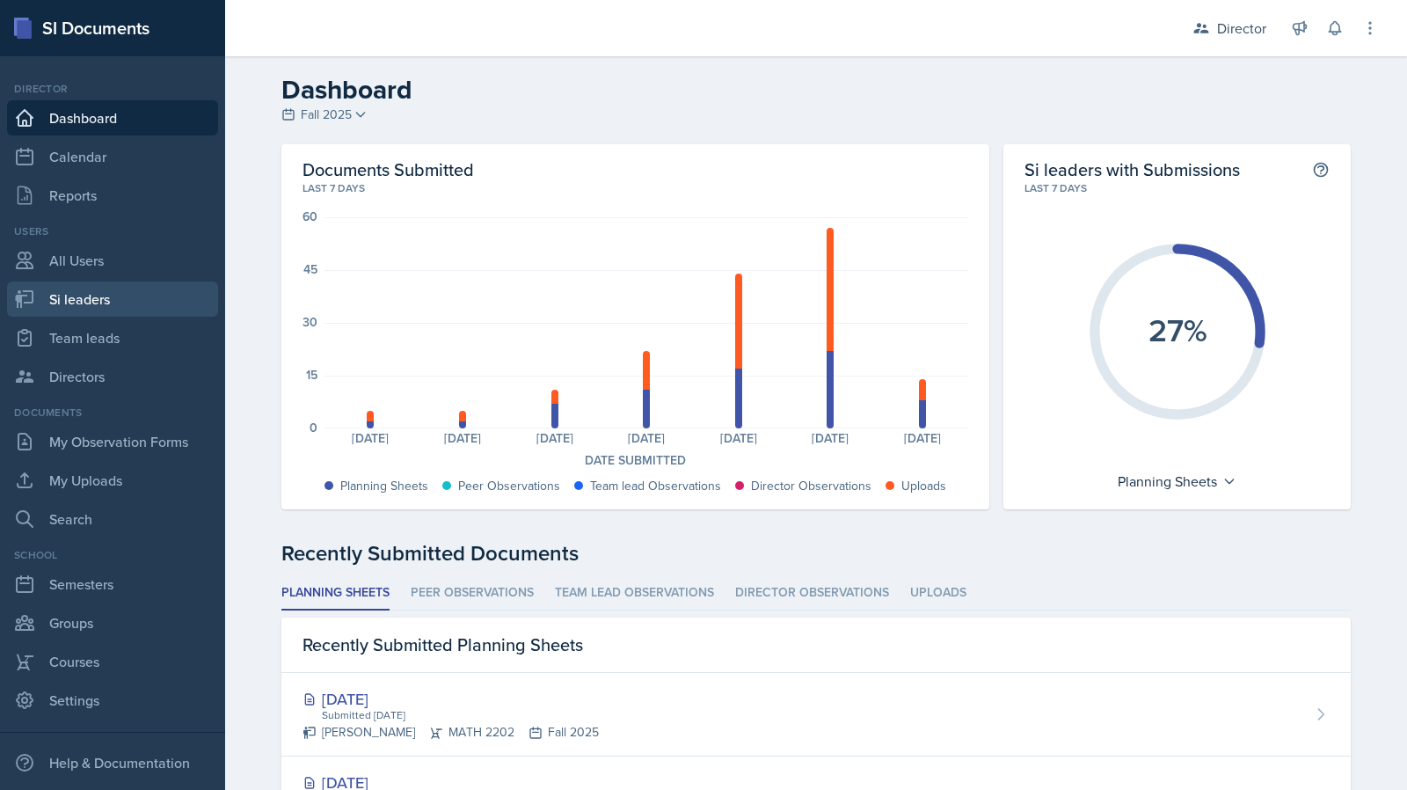
click at [64, 300] on link "Si leaders" at bounding box center [112, 298] width 211 height 35
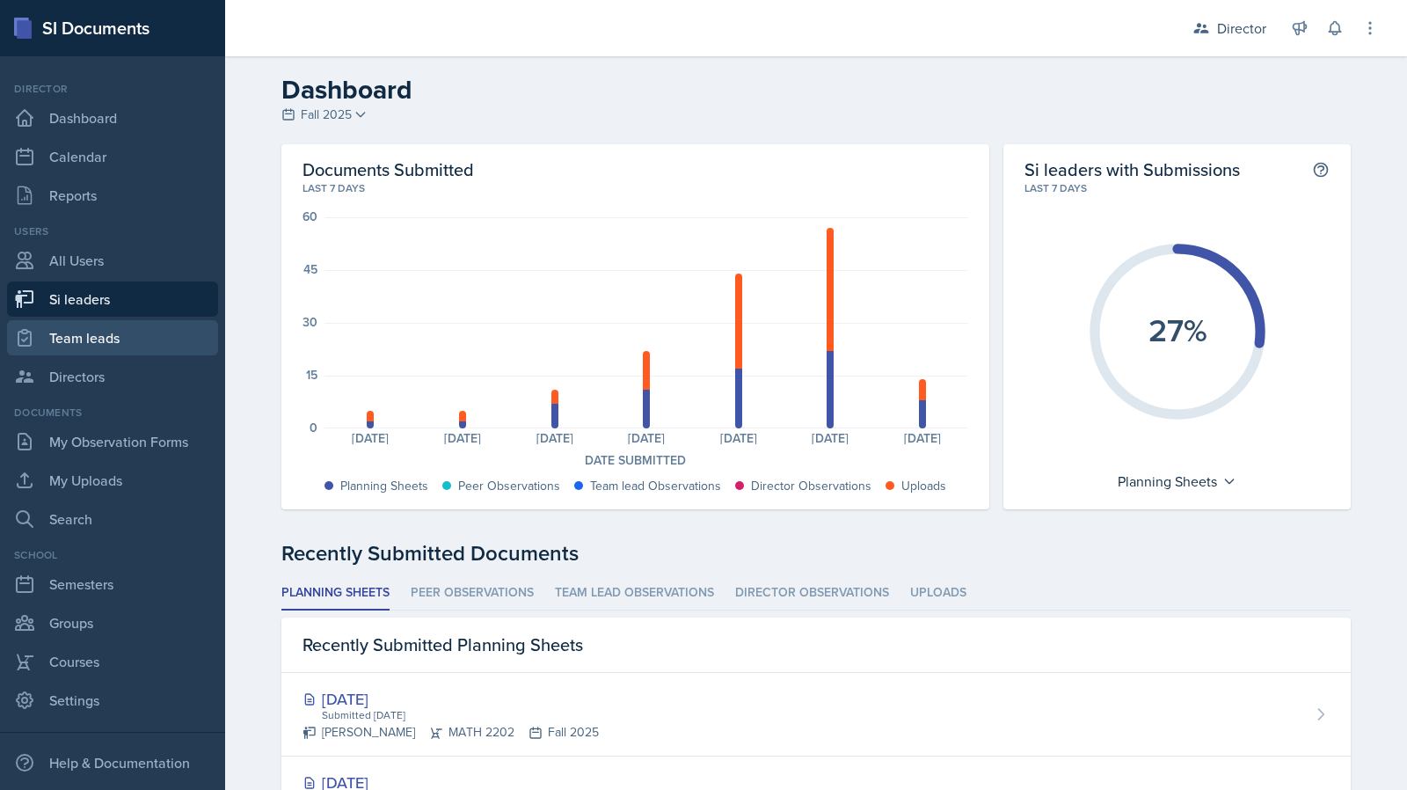
select select "2bed604d-1099-4043-b1bc-2365e8740244"
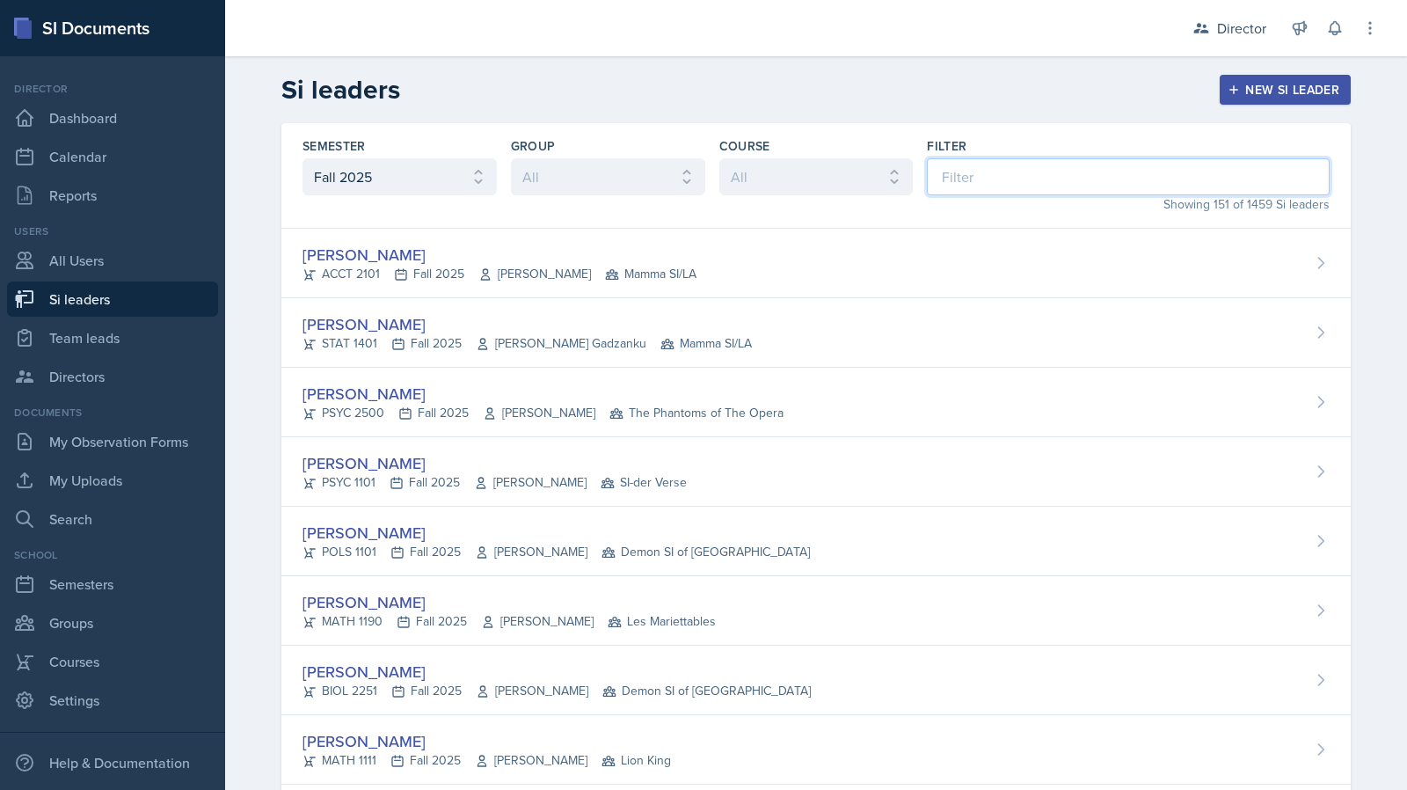
click at [960, 164] on input at bounding box center [1128, 176] width 403 height 37
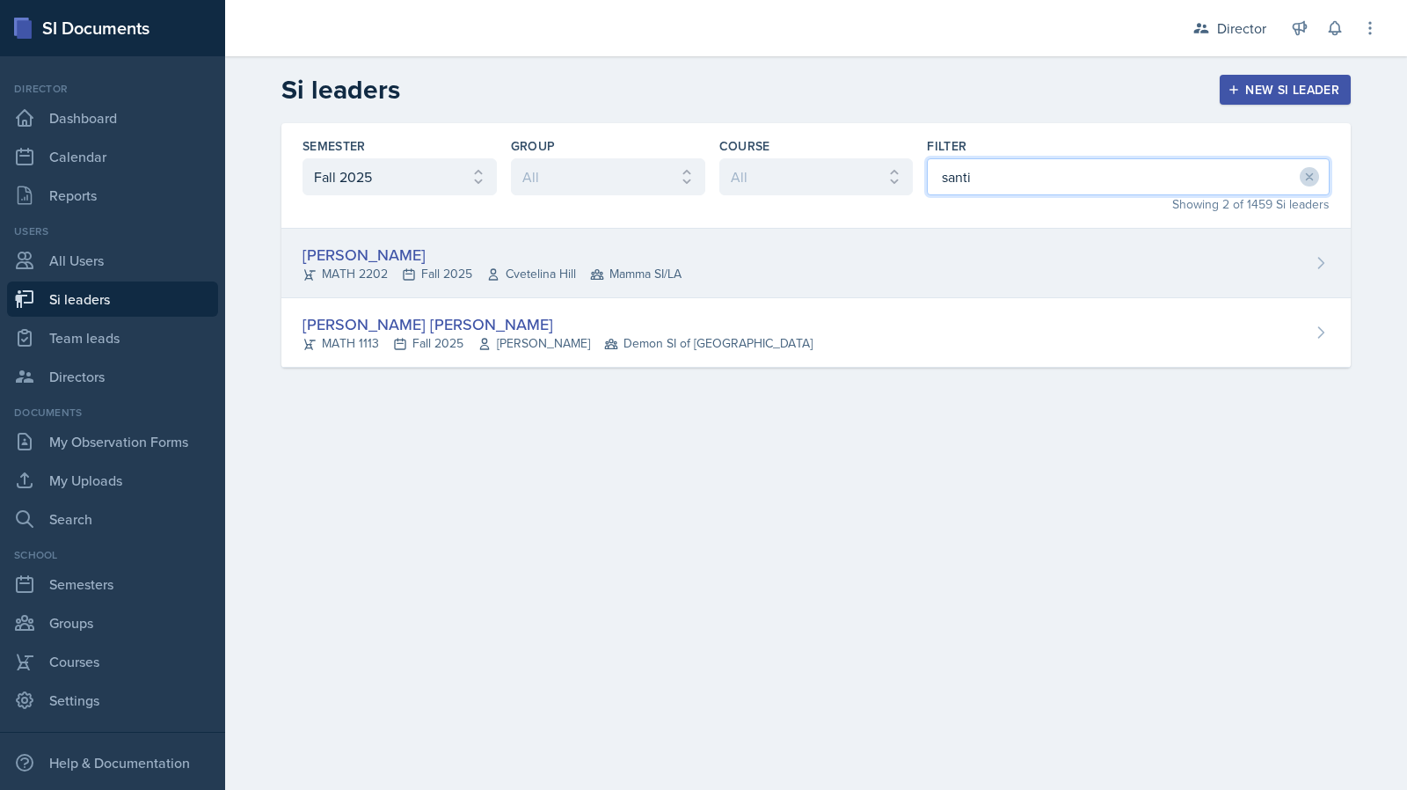
type input "santi"
click at [856, 251] on div "Santiago Ochoa MATH 2202 Fall 2025 Cvetelina Hill Mamma SI/LA" at bounding box center [815, 263] width 1069 height 69
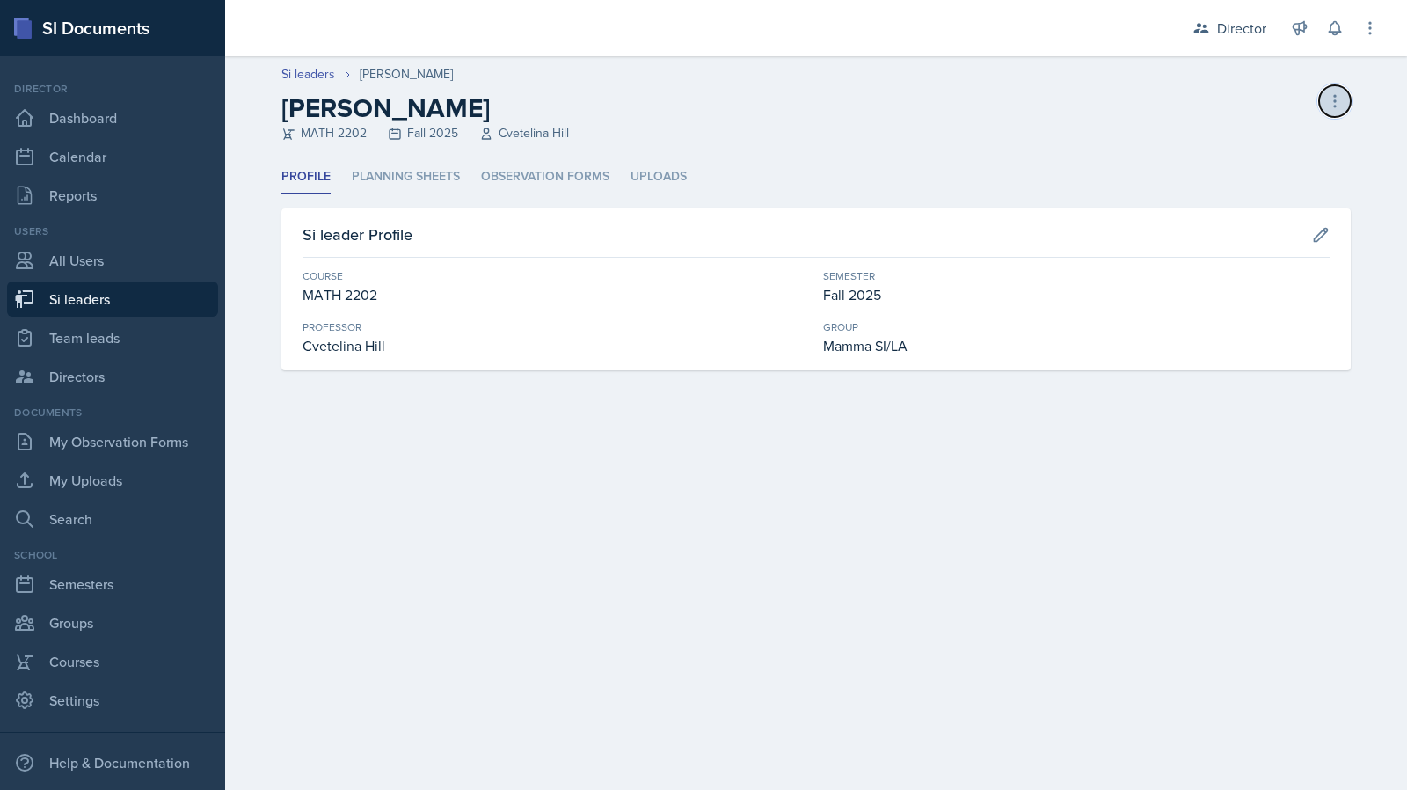
click at [1335, 92] on icon at bounding box center [1335, 101] width 18 height 18
click at [371, 182] on li "Planning Sheets" at bounding box center [406, 177] width 108 height 34
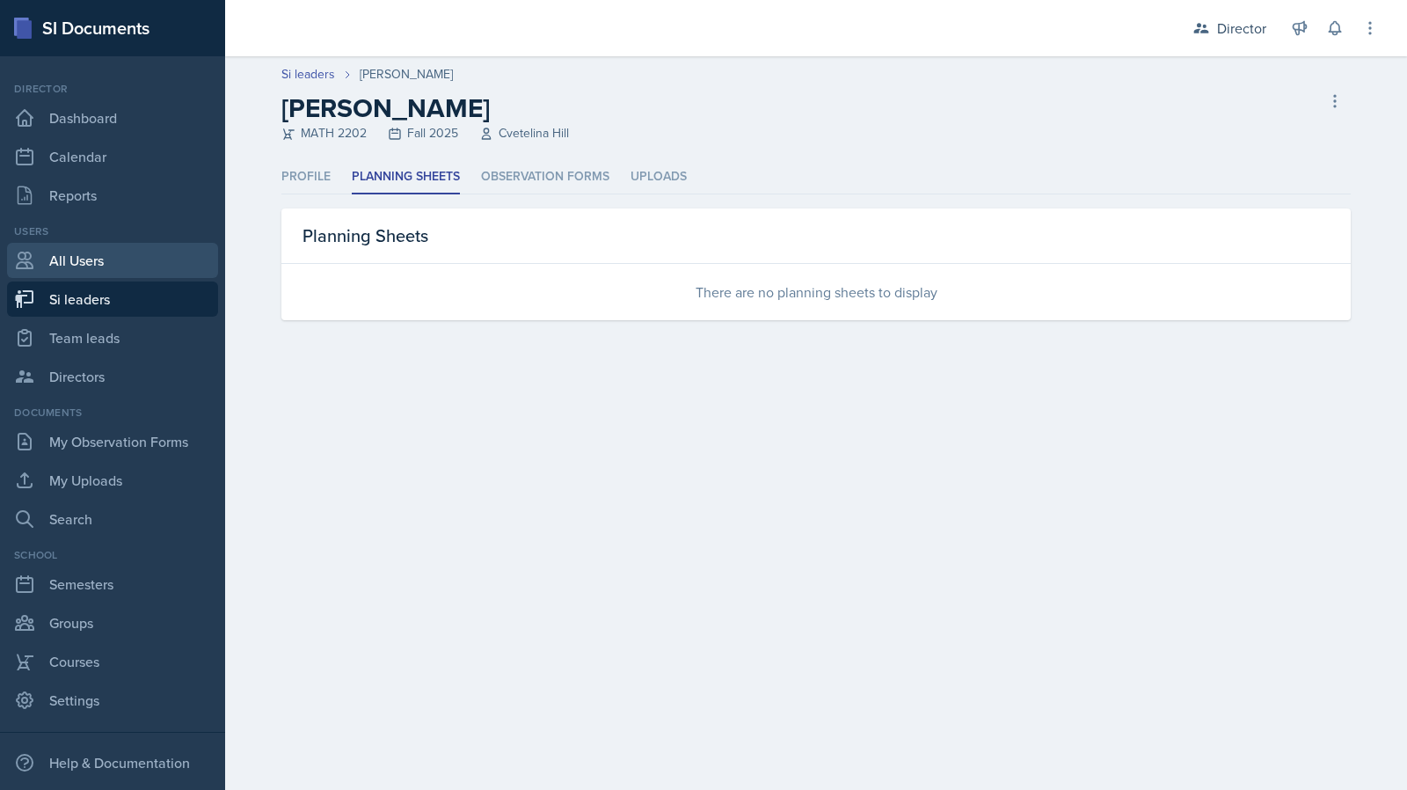
click at [172, 257] on link "All Users" at bounding box center [112, 260] width 211 height 35
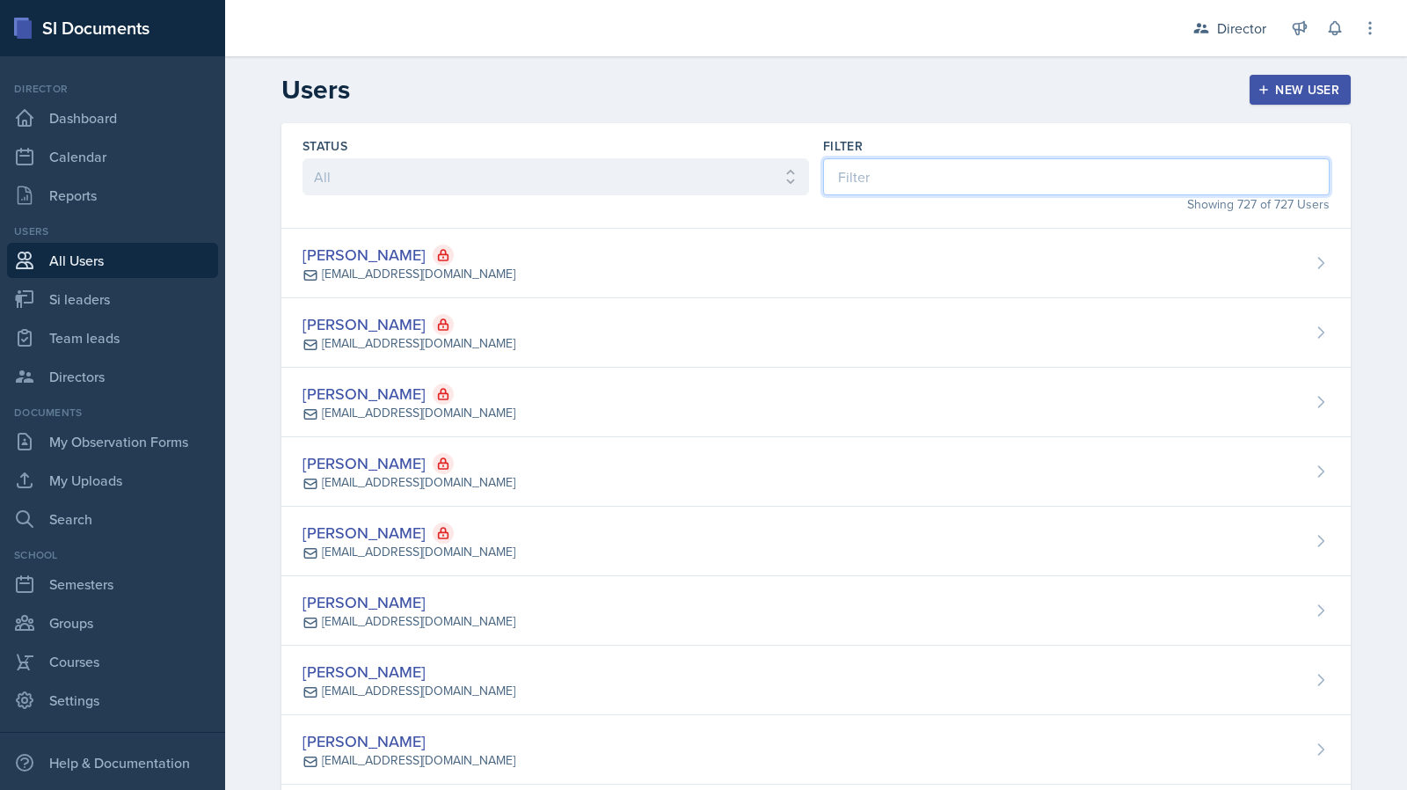
click at [878, 173] on input at bounding box center [1076, 176] width 507 height 37
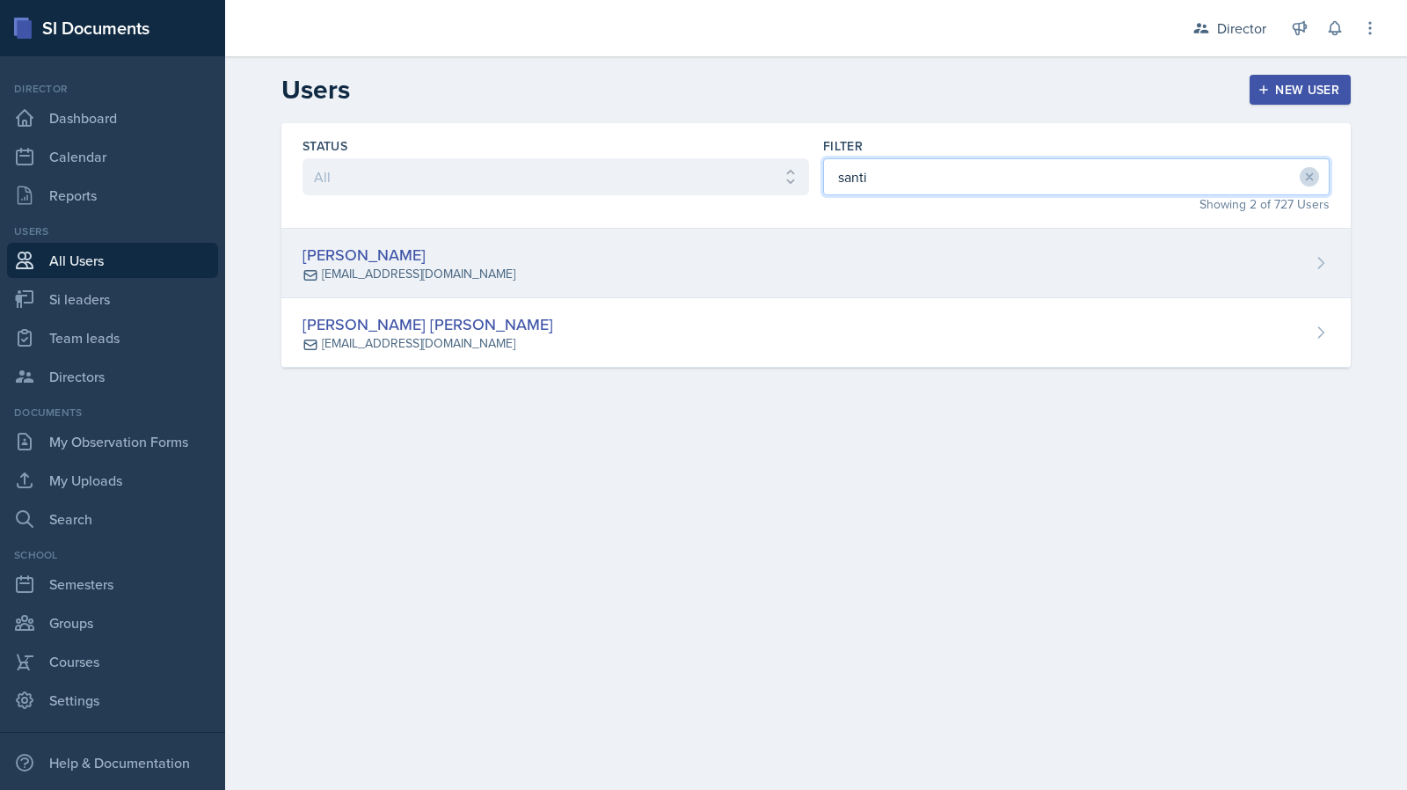
type input "santi"
click at [827, 234] on div "Santiago Ochoa sochoa5@students.kennesaw.edu" at bounding box center [815, 263] width 1069 height 69
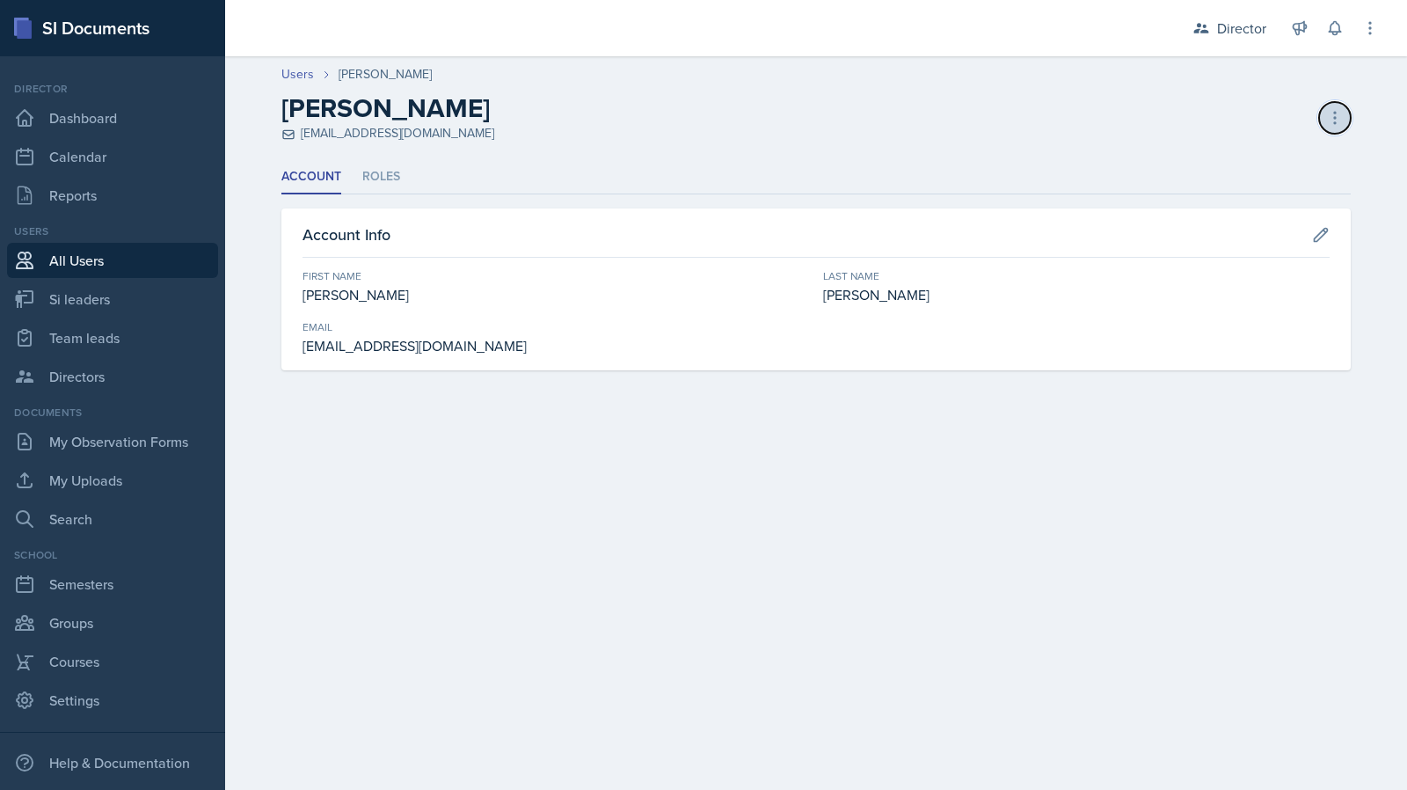
click at [1337, 123] on icon at bounding box center [1335, 118] width 18 height 18
click at [1250, 195] on div "Resend Invite" at bounding box center [1259, 189] width 169 height 35
